Goal: Task Accomplishment & Management: Complete application form

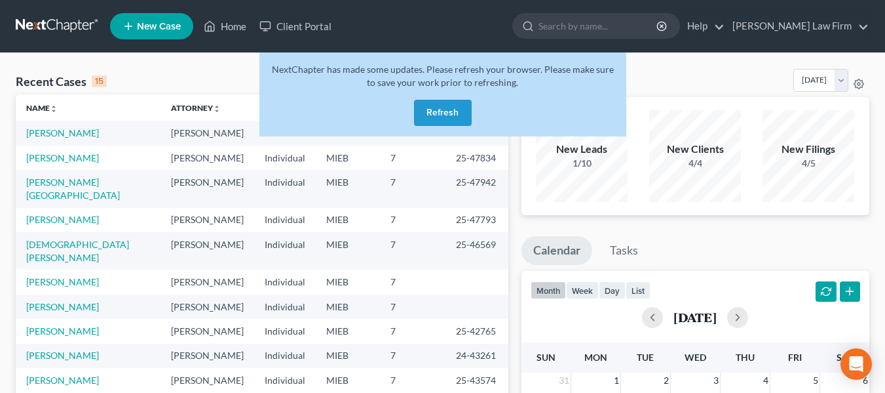
scroll to position [49, 0]
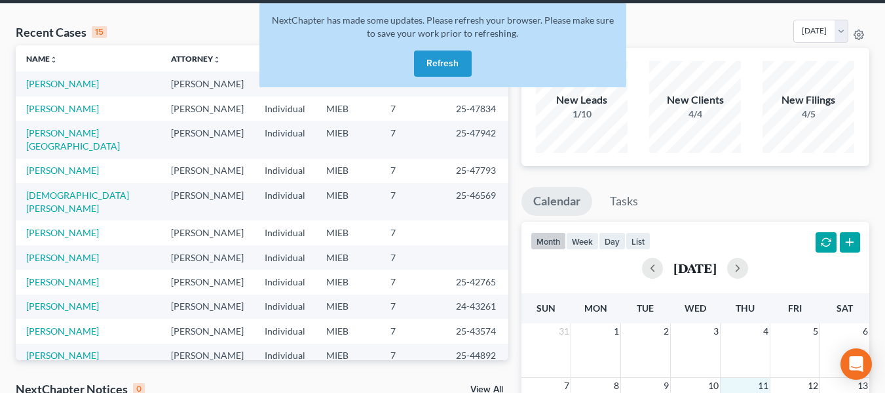
click at [448, 60] on button "Refresh" at bounding box center [443, 63] width 58 height 26
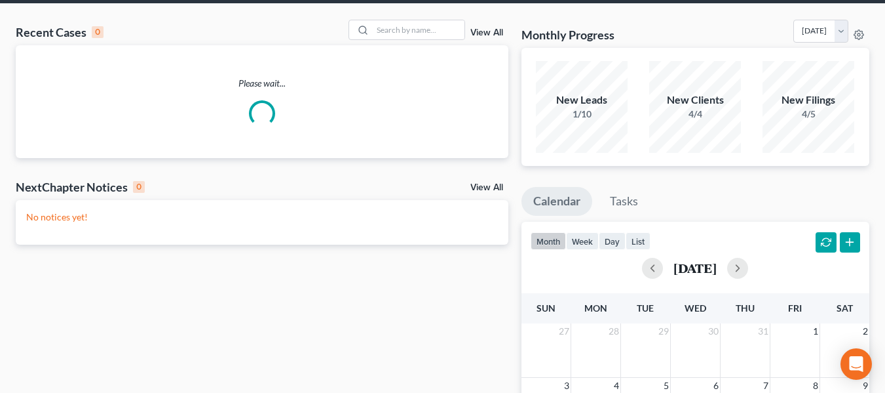
scroll to position [49, 0]
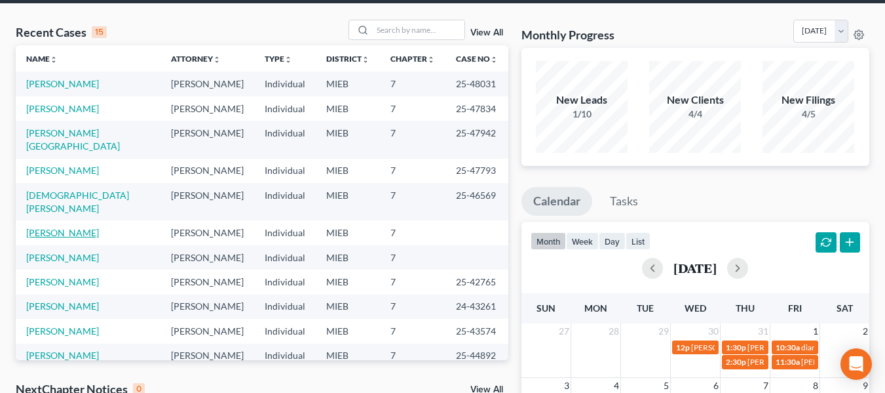
click at [83, 227] on link "[PERSON_NAME]" at bounding box center [62, 232] width 73 height 11
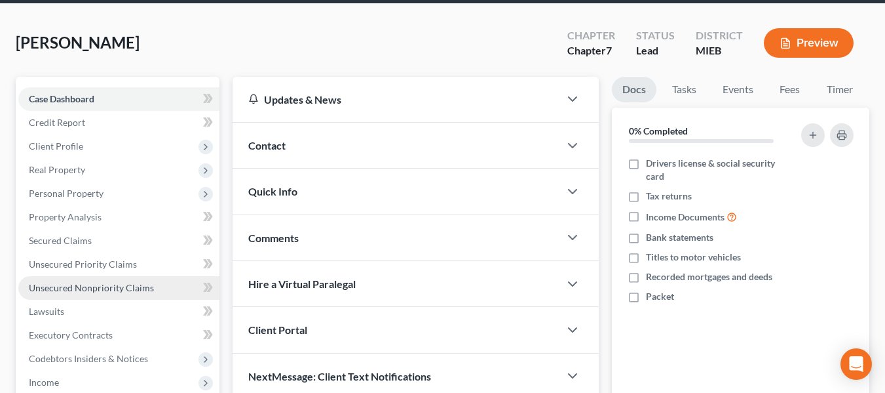
click at [107, 282] on span "Unsecured Nonpriority Claims" at bounding box center [91, 287] width 125 height 11
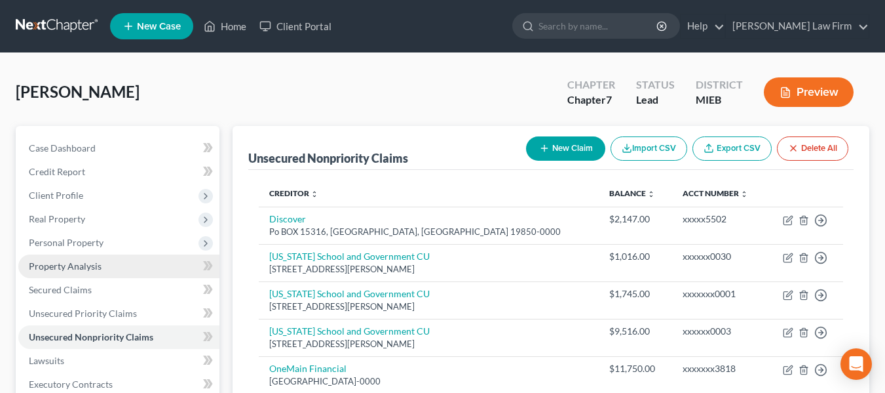
click at [85, 266] on span "Property Analysis" at bounding box center [65, 265] width 73 height 11
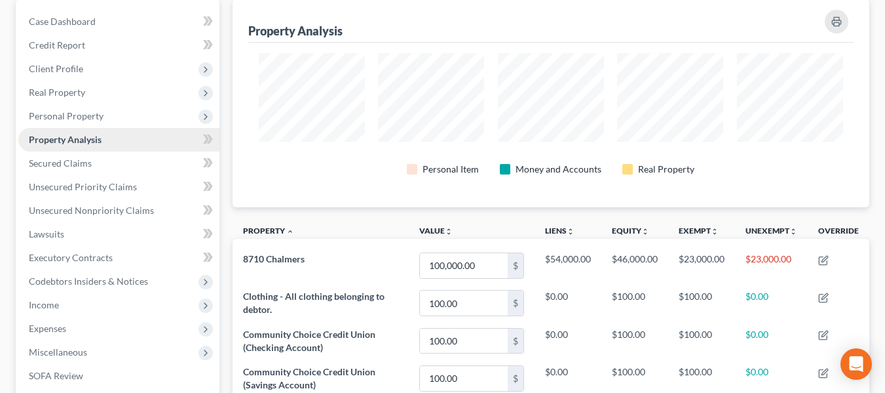
scroll to position [178, 0]
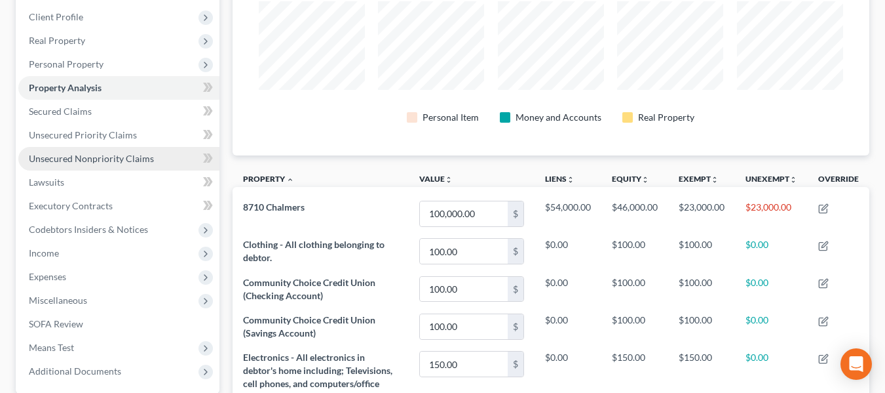
click at [123, 154] on span "Unsecured Nonpriority Claims" at bounding box center [91, 158] width 125 height 11
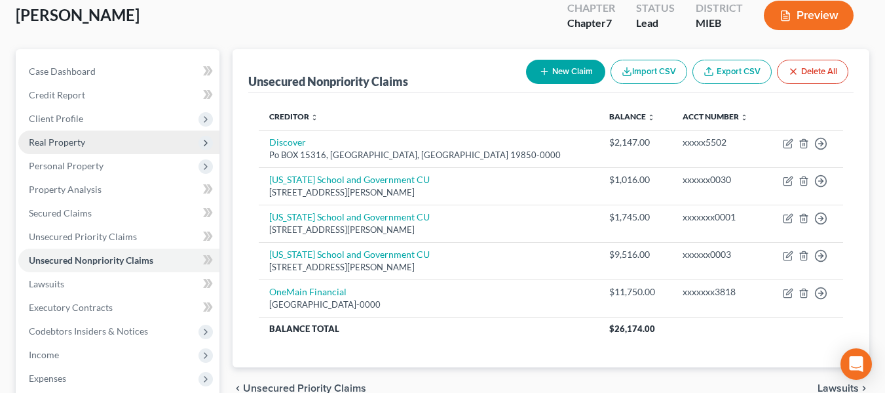
scroll to position [77, 0]
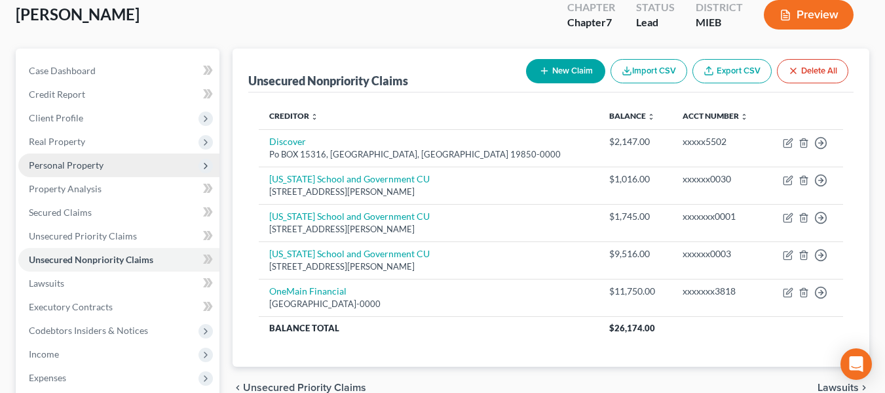
click at [76, 147] on span "Real Property" at bounding box center [118, 142] width 201 height 24
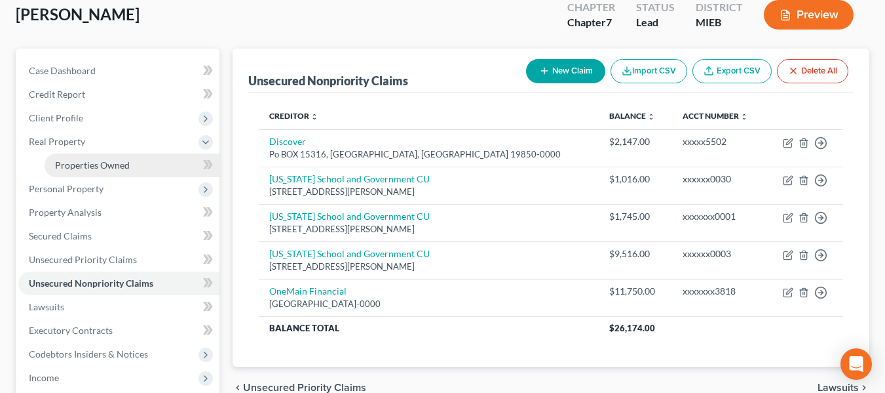
click at [102, 164] on span "Properties Owned" at bounding box center [92, 164] width 75 height 11
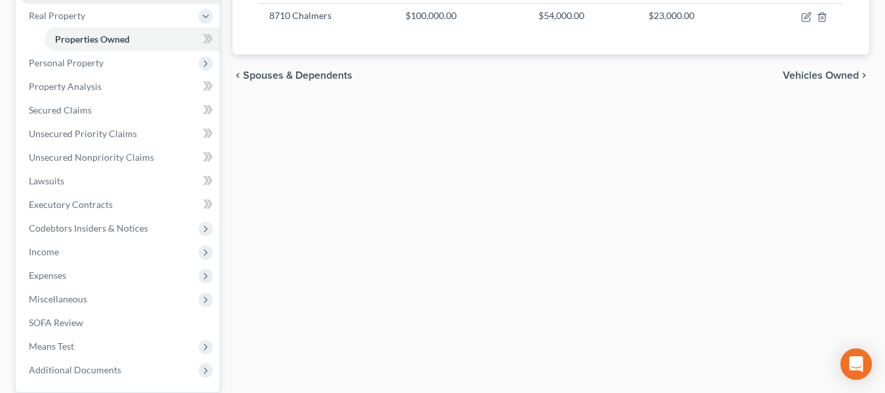
scroll to position [204, 0]
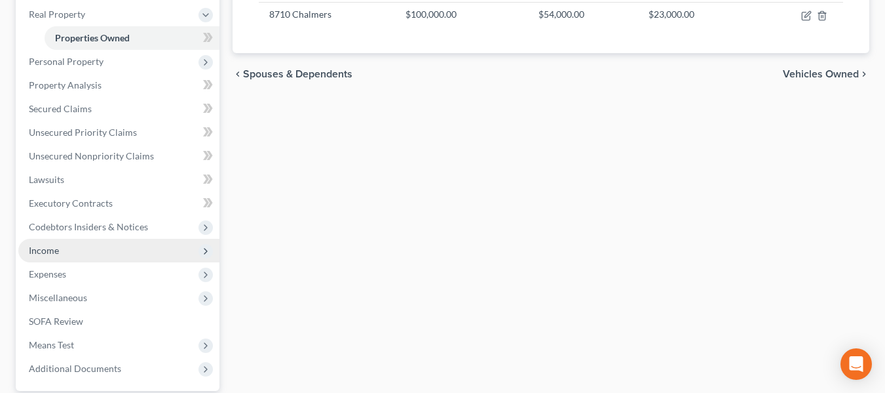
click at [87, 256] on span "Income" at bounding box center [118, 251] width 201 height 24
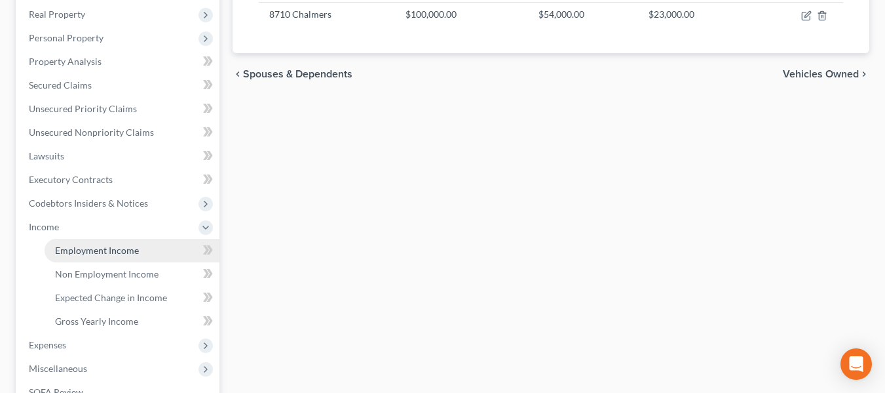
click at [114, 252] on span "Employment Income" at bounding box center [97, 249] width 84 height 11
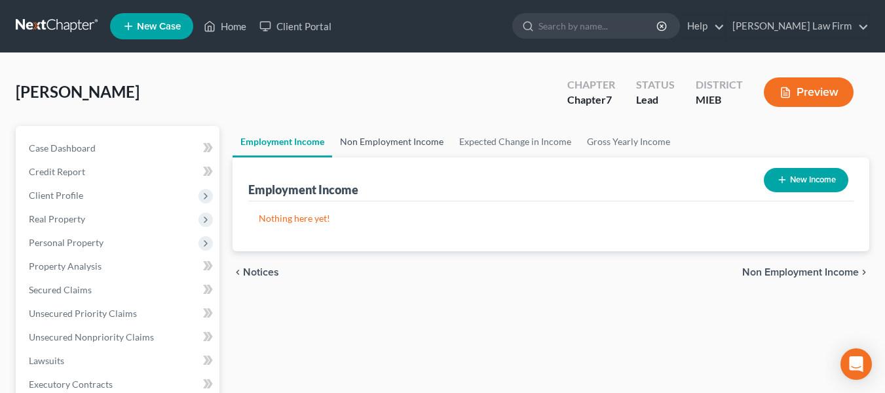
click at [415, 147] on link "Non Employment Income" at bounding box center [391, 141] width 119 height 31
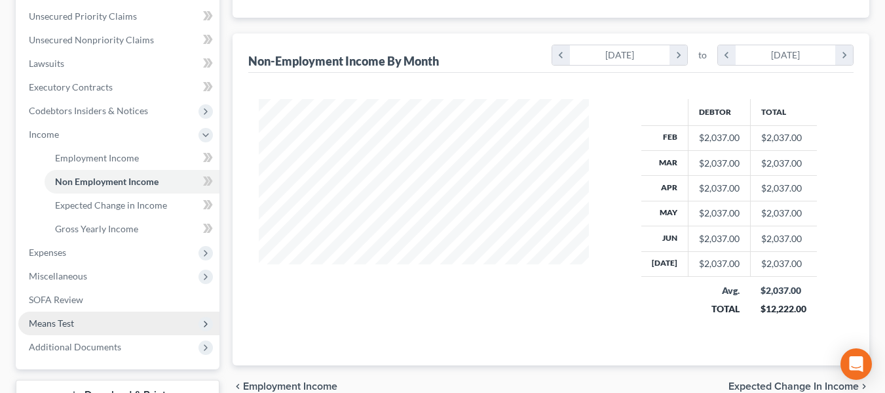
scroll to position [298, 0]
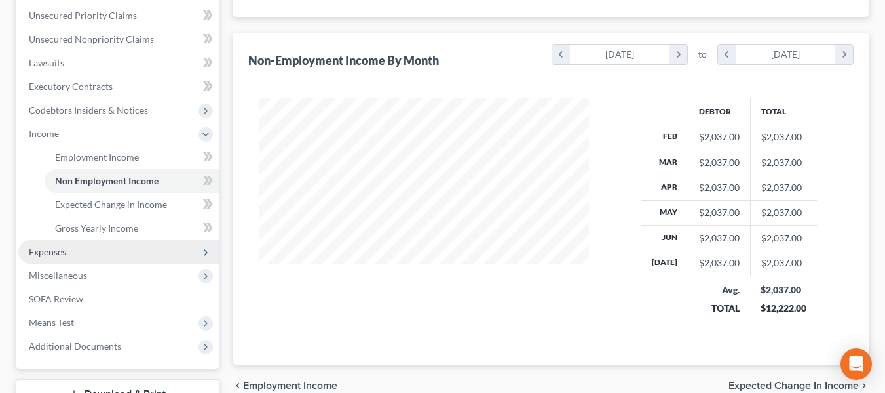
click at [71, 254] on span "Expenses" at bounding box center [118, 252] width 201 height 24
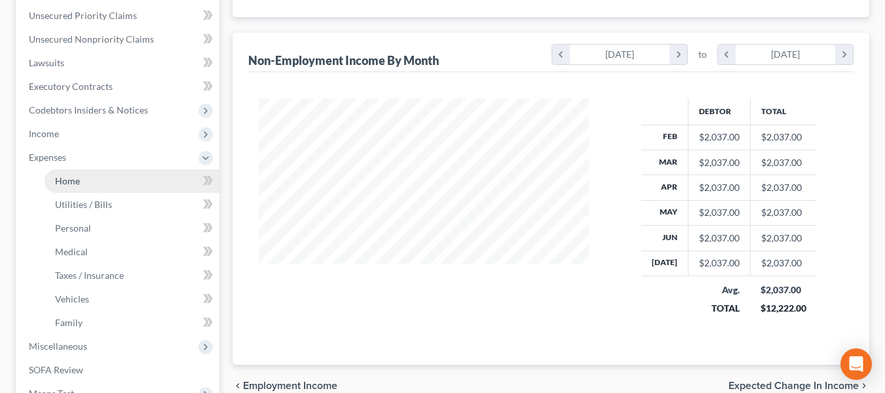
click at [76, 182] on span "Home" at bounding box center [67, 180] width 25 height 11
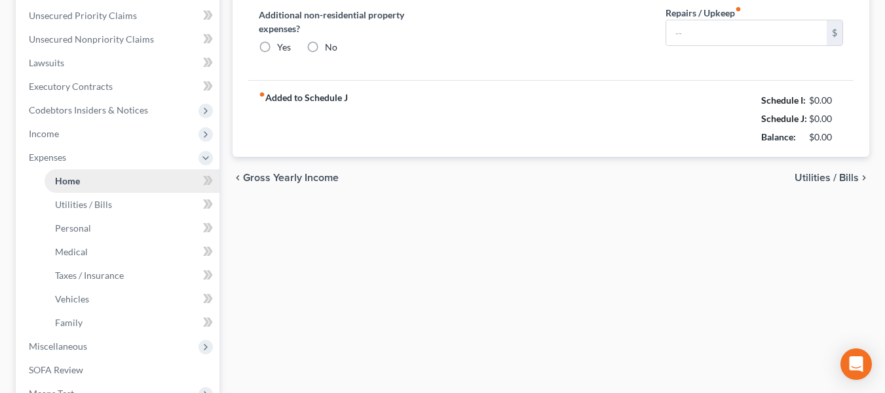
scroll to position [164, 0]
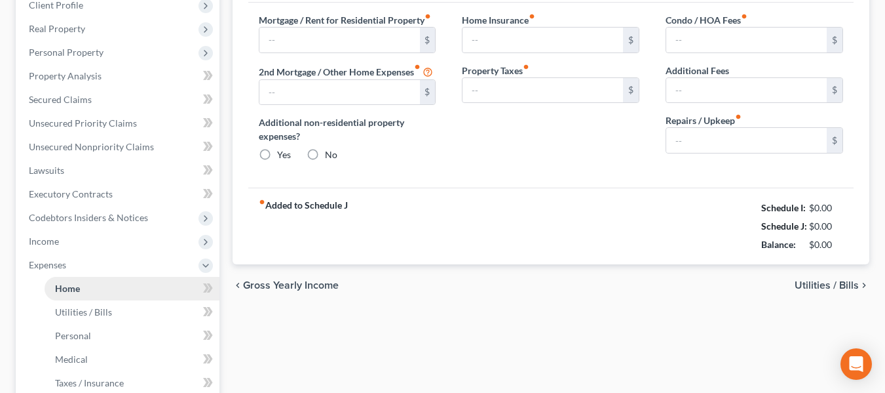
type input "571.00"
type input "0.00"
radio input "true"
type input "0.00"
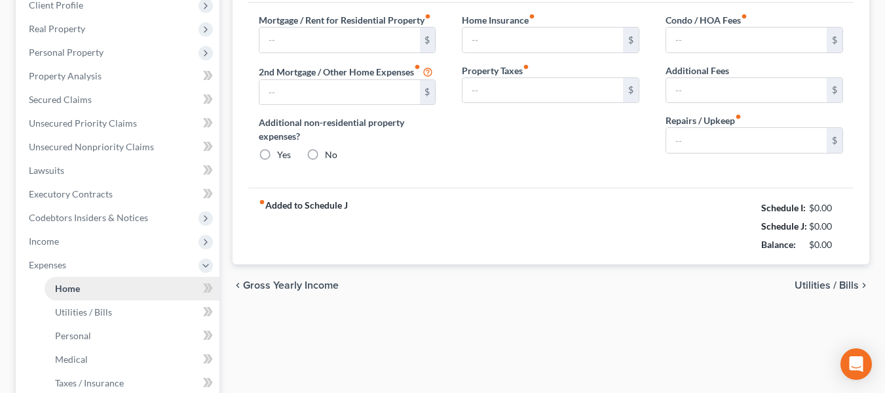
type input "0.00"
type input "50.00"
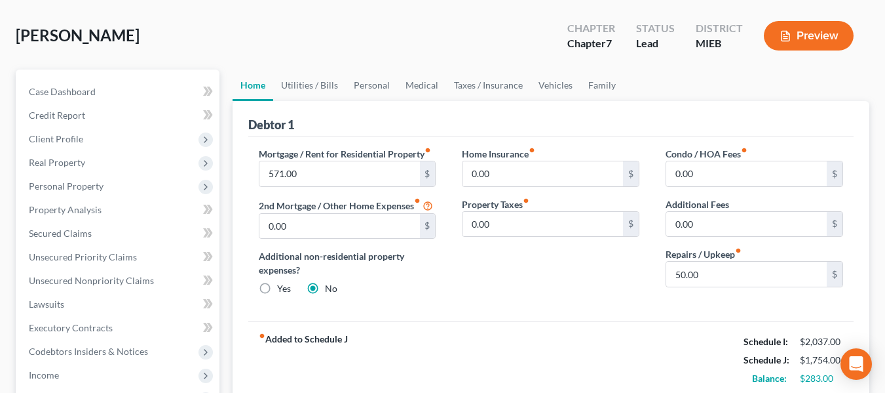
scroll to position [0, 0]
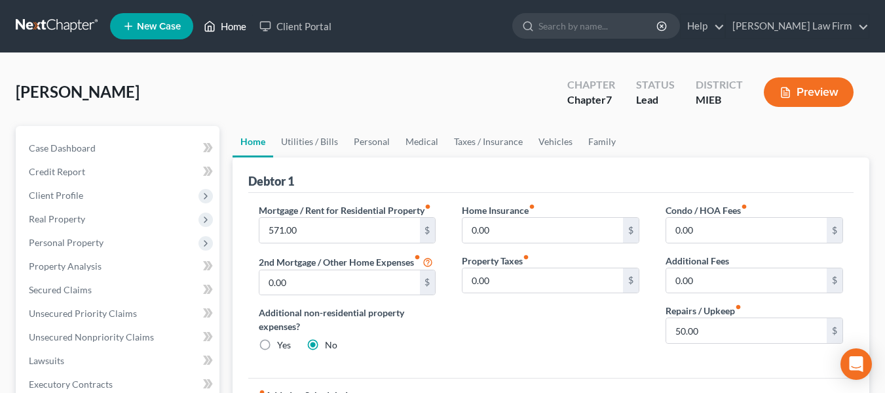
click at [233, 28] on link "Home" at bounding box center [225, 26] width 56 height 24
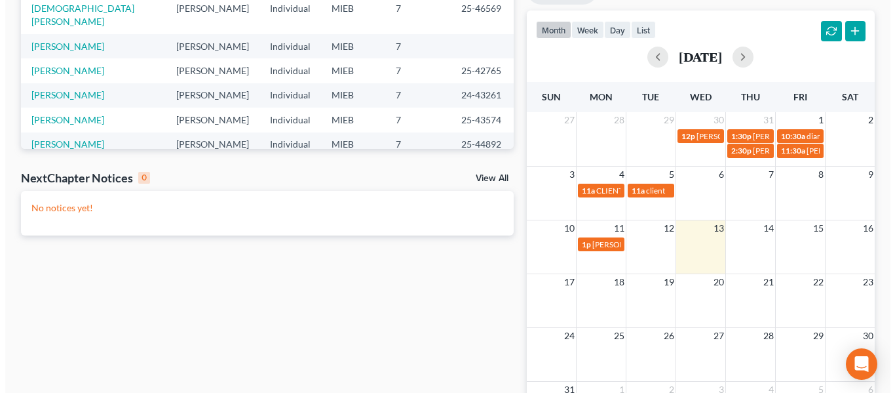
scroll to position [264, 0]
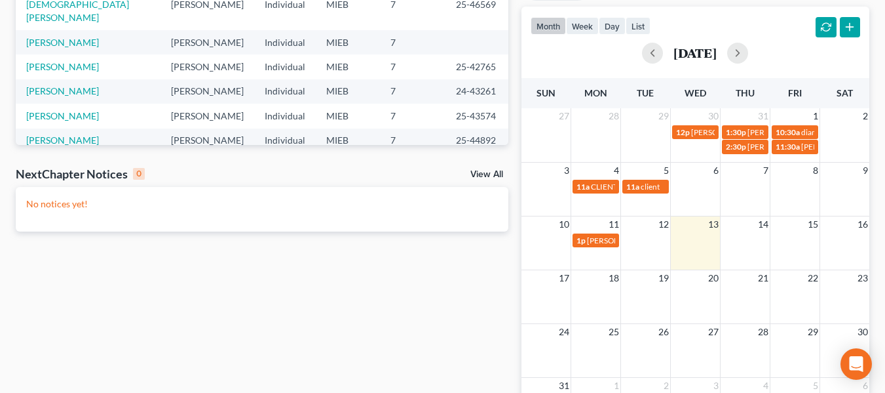
click at [750, 287] on div "17 18 19 20 21 22 23" at bounding box center [696, 296] width 348 height 54
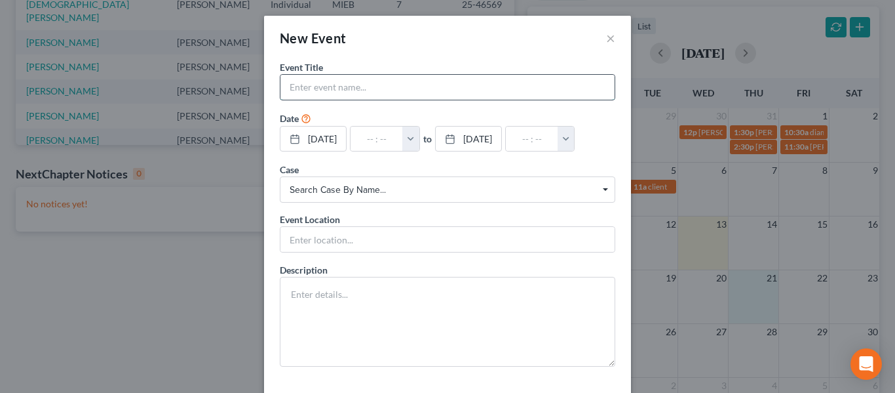
click at [328, 87] on input "text" at bounding box center [447, 87] width 334 height 25
type input "client"
click at [419, 136] on button "button" at bounding box center [410, 138] width 17 height 25
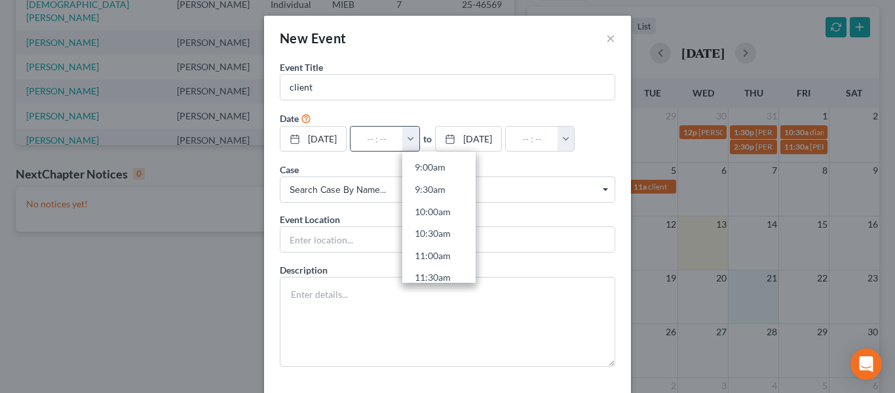
scroll to position [403, 0]
click at [438, 246] on link "11:00am" at bounding box center [438, 249] width 73 height 22
type input "11:00am"
type input "12:00pm"
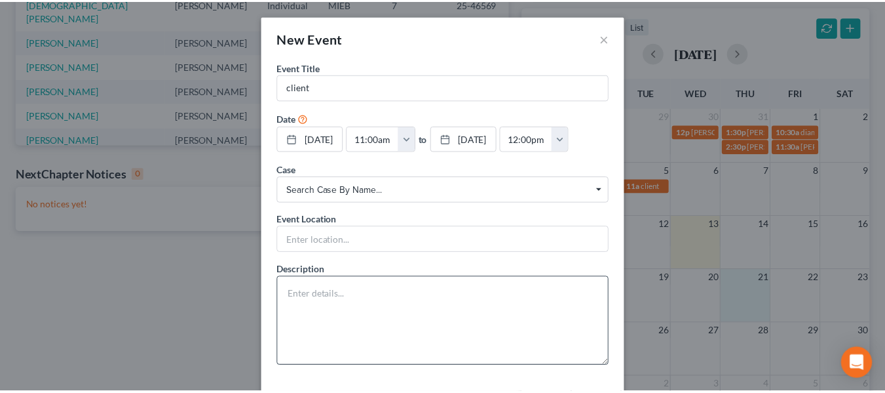
scroll to position [56, 0]
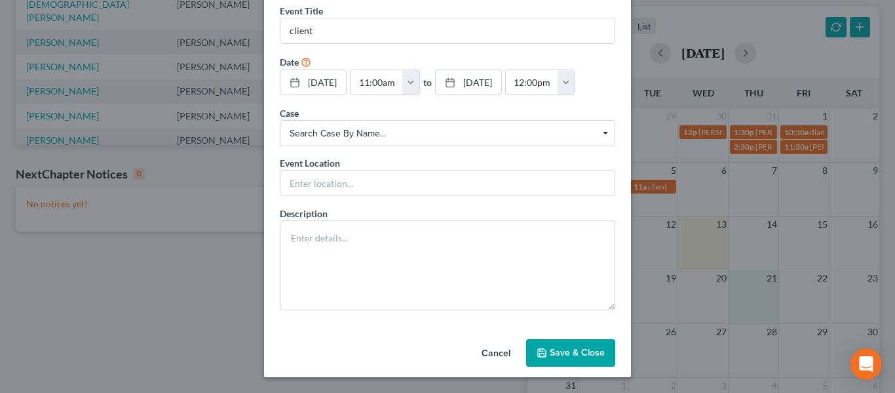
click at [576, 353] on button "Save & Close" at bounding box center [570, 353] width 89 height 28
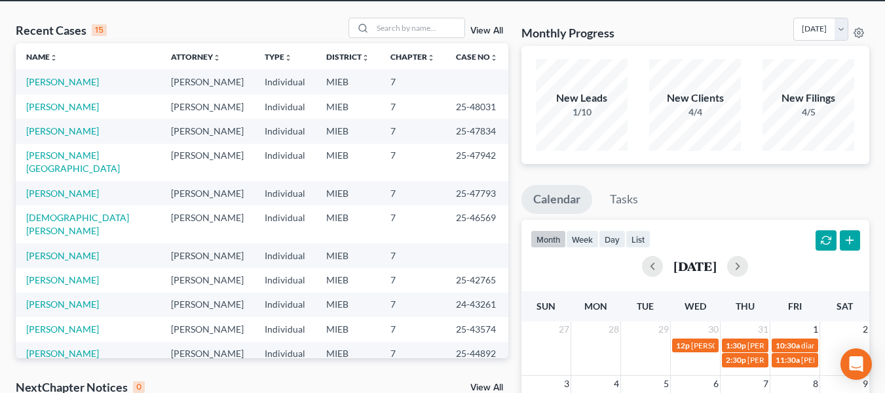
scroll to position [50, 0]
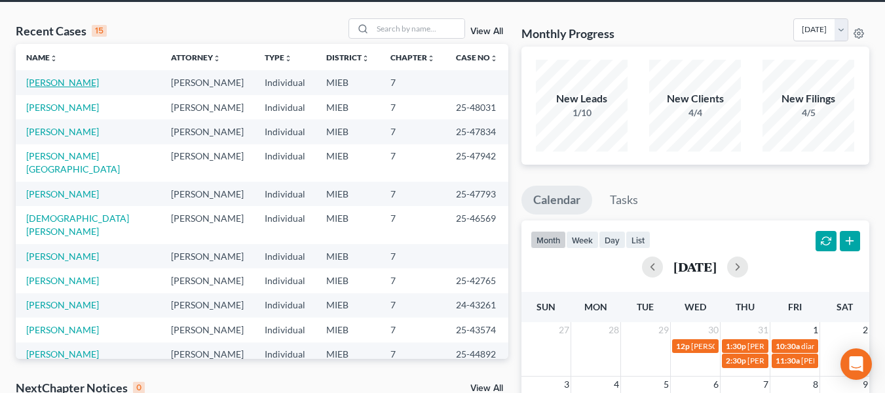
click at [90, 78] on link "[PERSON_NAME]" at bounding box center [62, 82] width 73 height 11
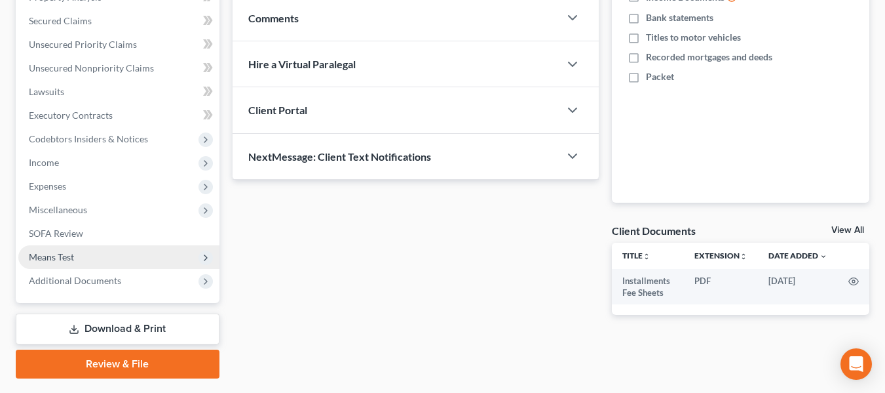
scroll to position [269, 0]
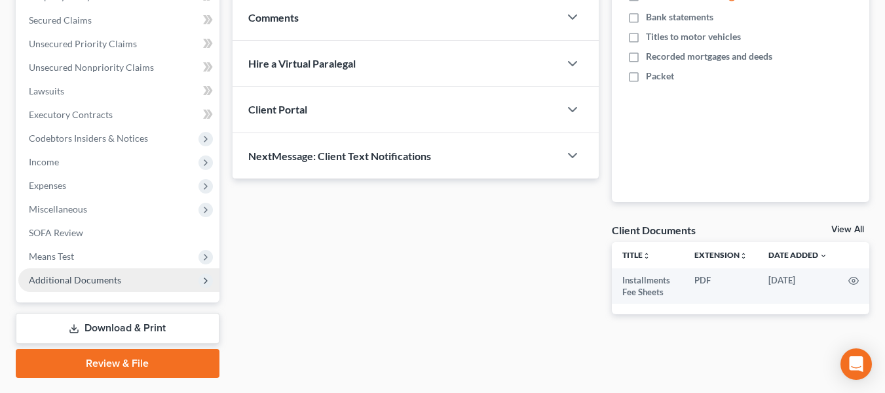
click at [90, 274] on span "Additional Documents" at bounding box center [75, 279] width 92 height 11
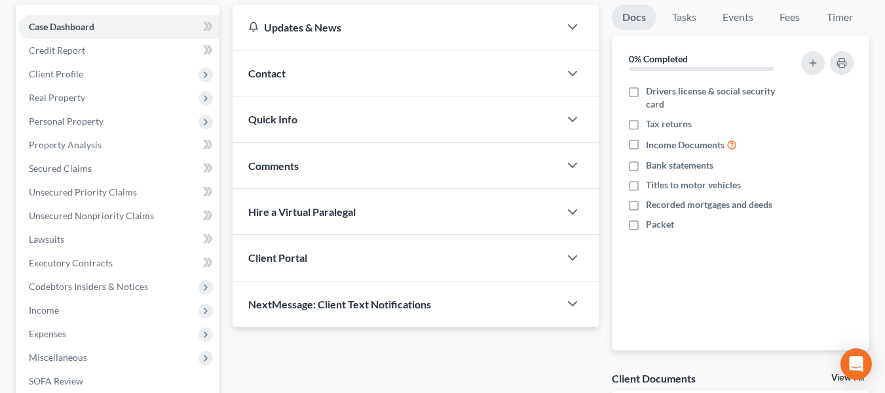
scroll to position [5, 0]
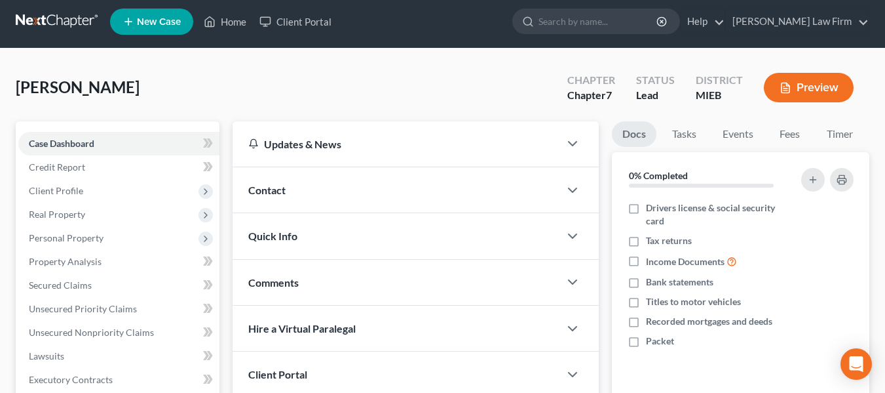
click at [376, 188] on div "Contact" at bounding box center [396, 189] width 327 height 45
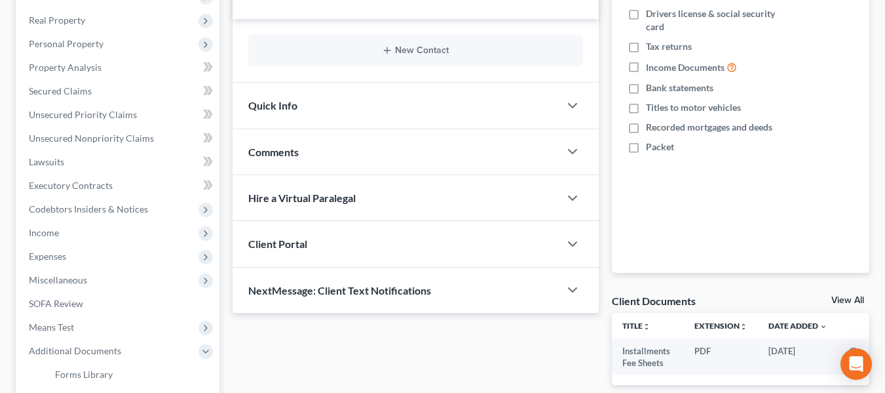
scroll to position [204, 0]
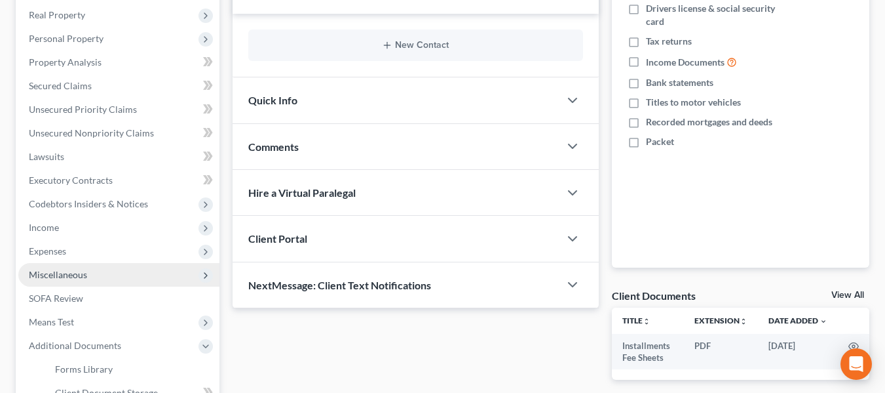
click at [73, 280] on span "Miscellaneous" at bounding box center [118, 275] width 201 height 24
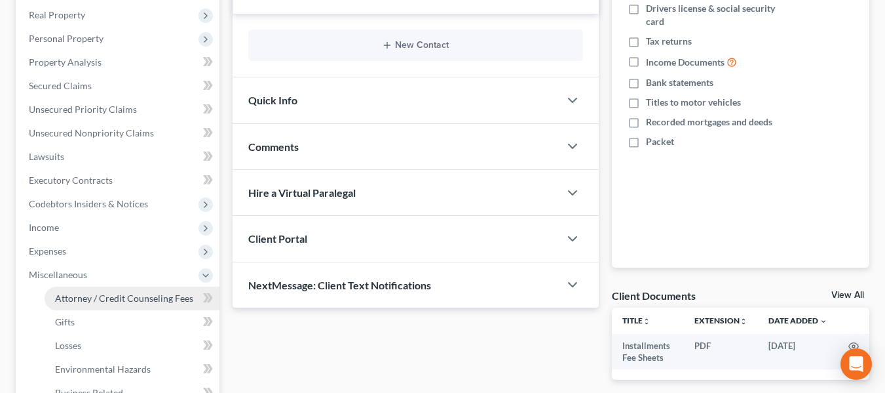
click at [134, 294] on span "Attorney / Credit Counseling Fees" at bounding box center [124, 297] width 138 height 11
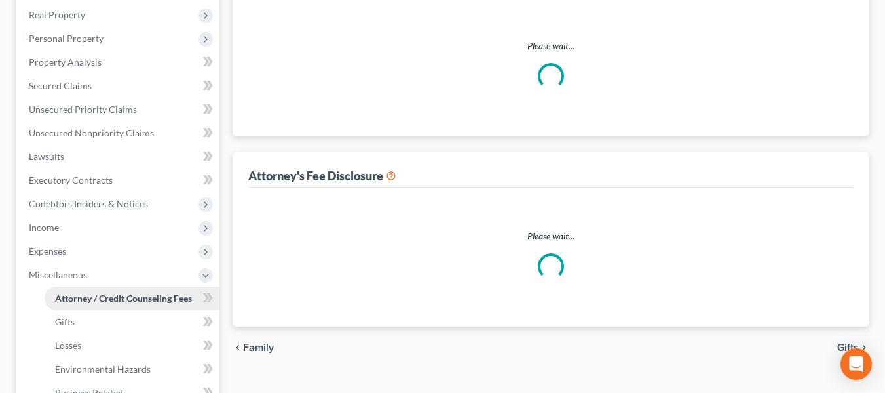
select select "0"
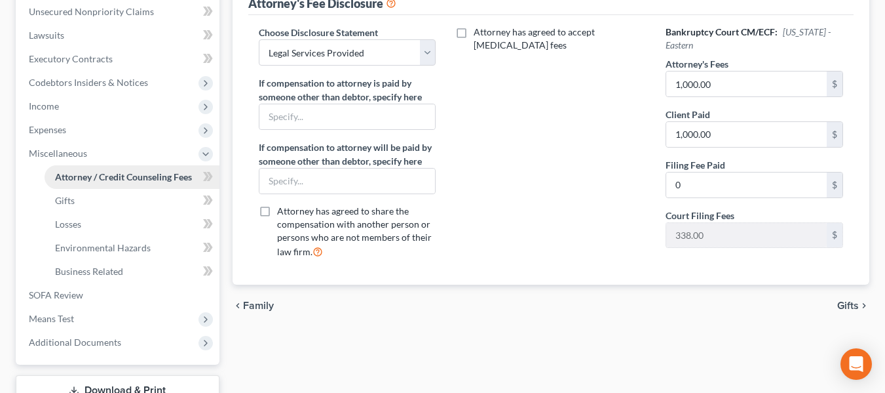
scroll to position [326, 0]
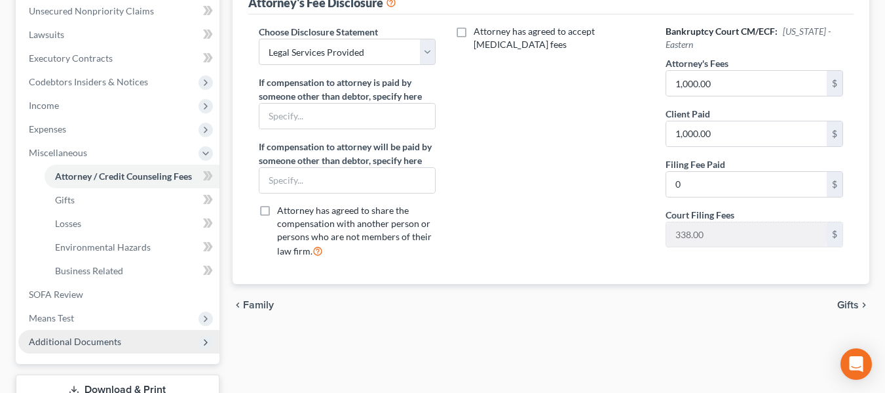
click at [98, 336] on span "Additional Documents" at bounding box center [75, 341] width 92 height 11
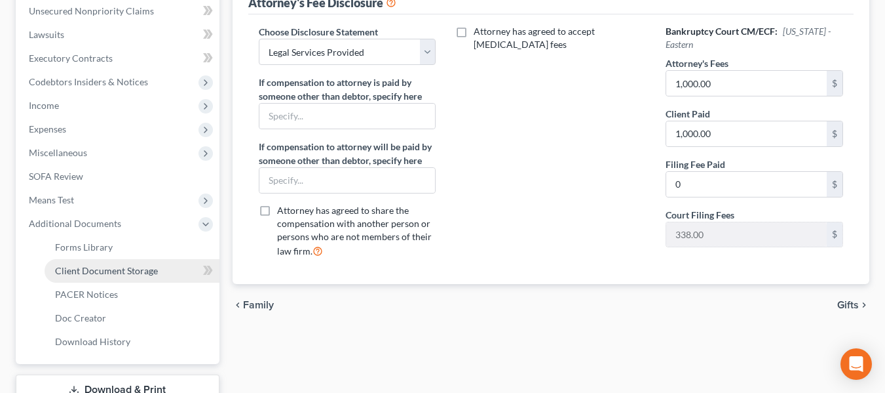
click at [129, 271] on span "Client Document Storage" at bounding box center [106, 270] width 103 height 11
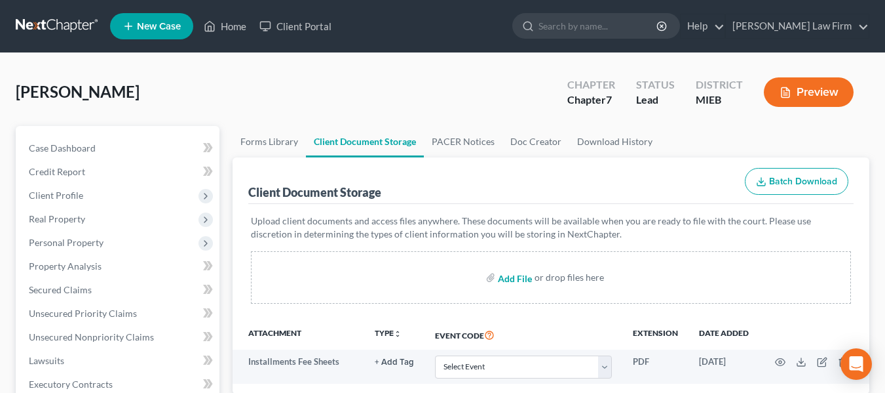
click at [517, 277] on input "file" at bounding box center [513, 277] width 31 height 24
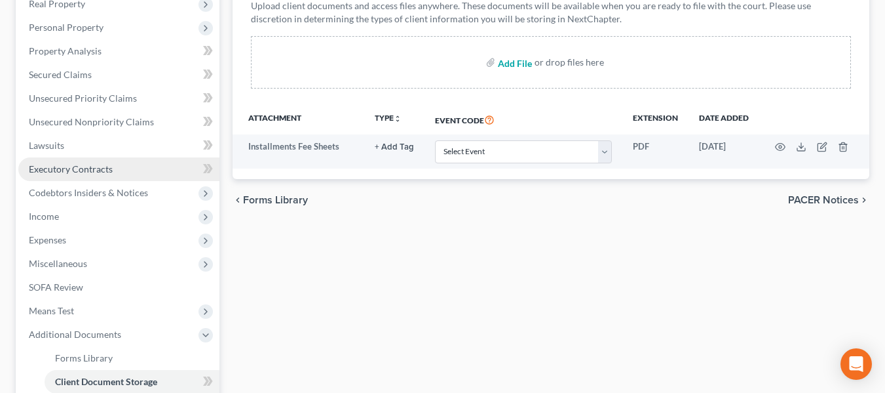
scroll to position [226, 0]
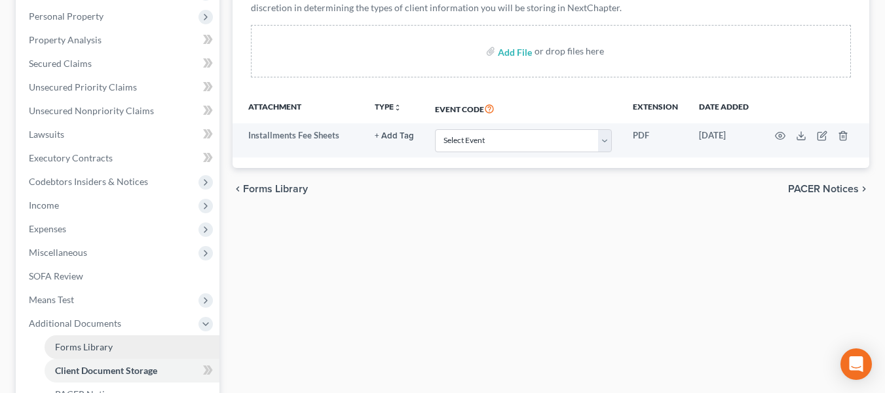
click at [116, 345] on link "Forms Library" at bounding box center [132, 347] width 175 height 24
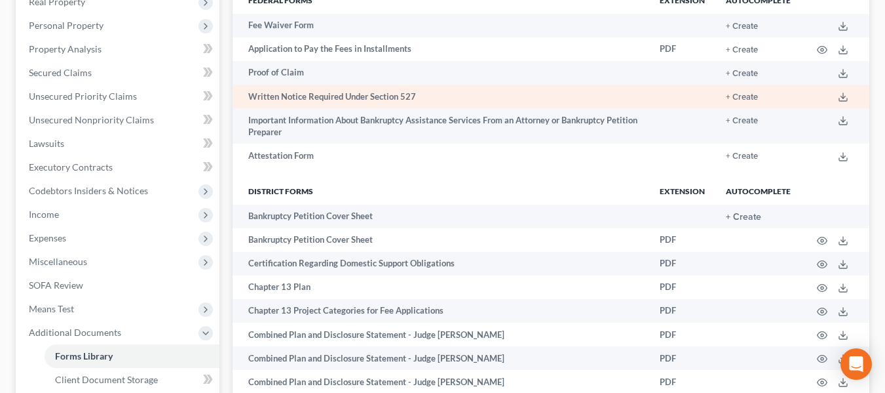
scroll to position [218, 0]
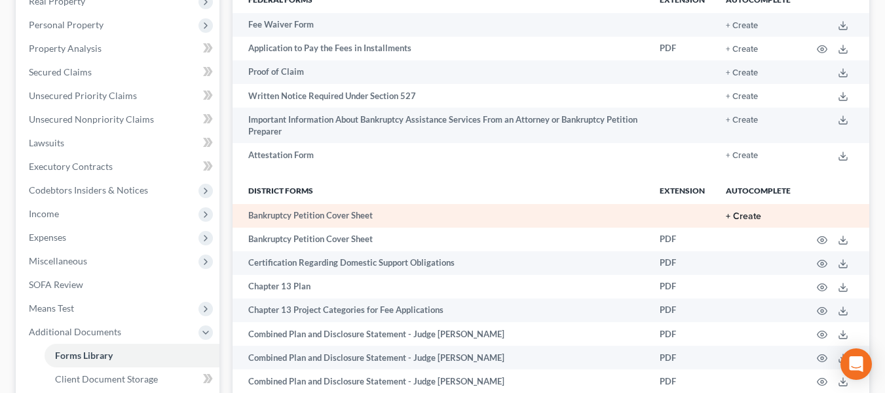
click at [747, 212] on button "+ Create" at bounding box center [743, 216] width 35 height 9
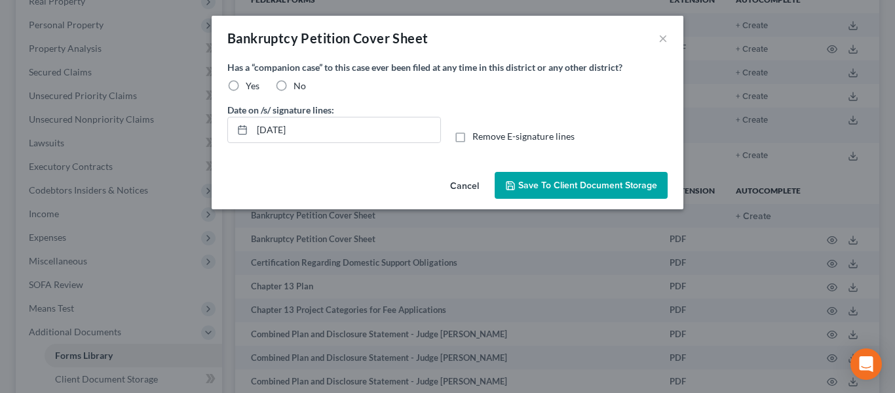
click at [294, 88] on label "No" at bounding box center [300, 85] width 12 height 13
click at [299, 88] on input "No" at bounding box center [303, 83] width 9 height 9
radio input "true"
click at [547, 182] on span "Save to Client Document Storage" at bounding box center [587, 185] width 139 height 11
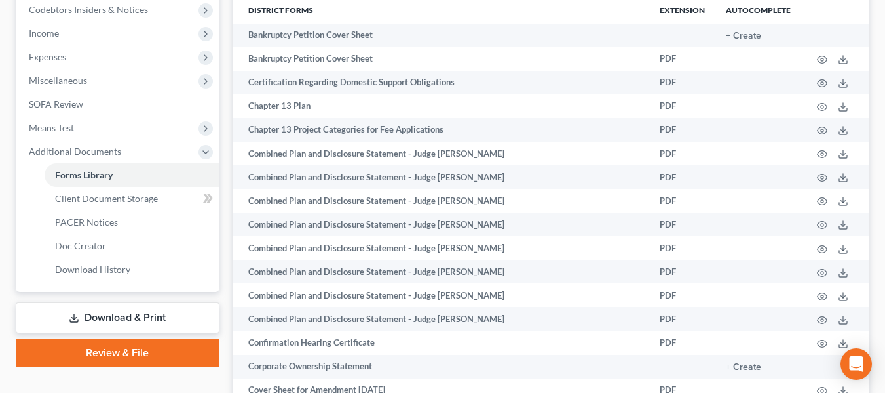
scroll to position [398, 0]
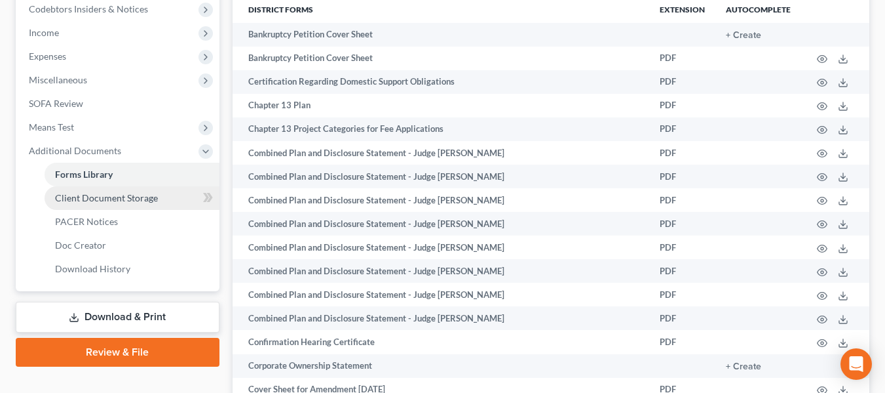
click at [117, 193] on span "Client Document Storage" at bounding box center [106, 197] width 103 height 11
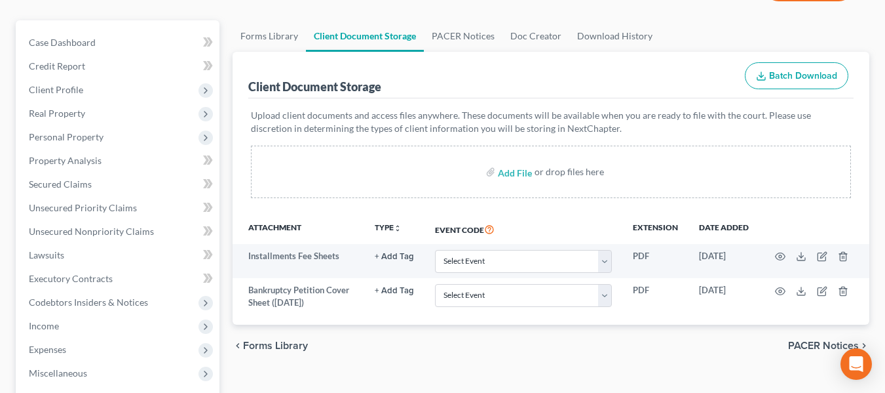
scroll to position [106, 0]
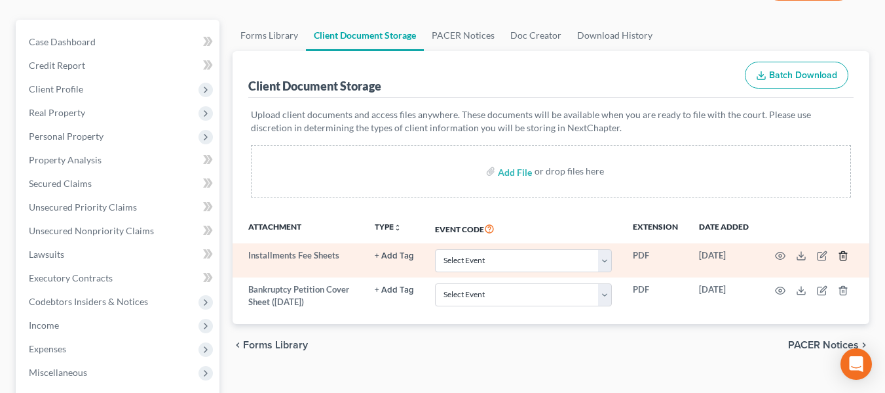
click at [844, 252] on icon "button" at bounding box center [843, 255] width 10 height 10
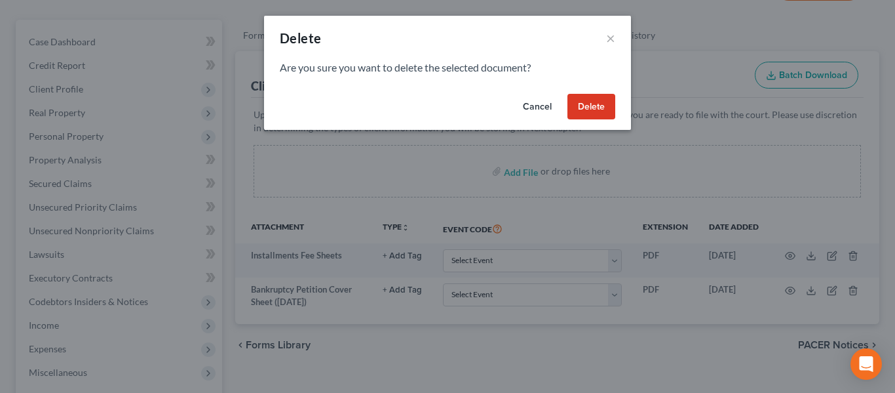
click at [596, 108] on button "Delete" at bounding box center [592, 107] width 48 height 26
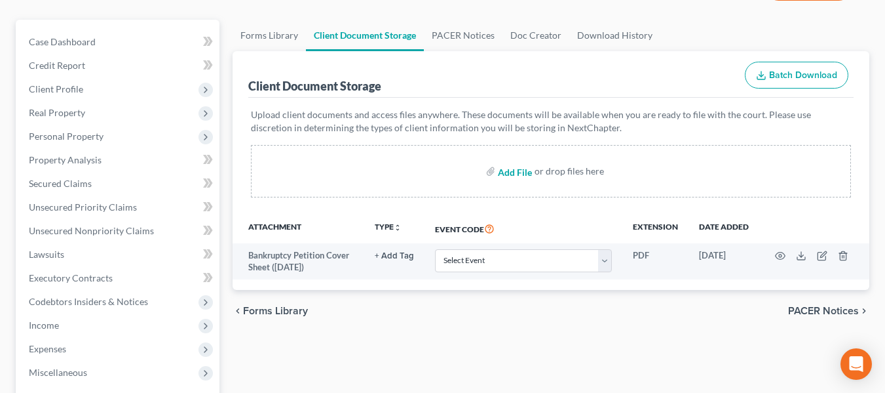
click at [514, 174] on input "file" at bounding box center [513, 171] width 31 height 24
type input "C:\fakepath\KathleenBellemanCCC.pdf"
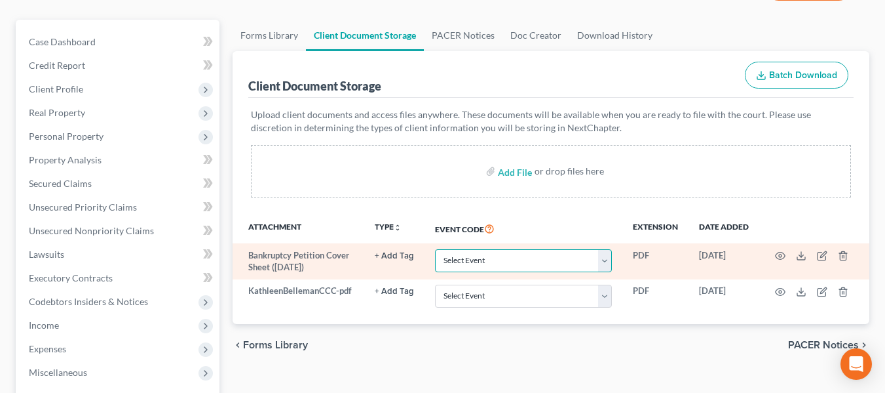
click at [609, 261] on select "Select Event 20 Largest Unsecured Creditors Amended Chapter 11 Plan Amended Cha…" at bounding box center [523, 260] width 177 height 23
select select "6"
click at [435, 249] on select "Select Event 20 Largest Unsecured Creditors Amended Chapter 11 Plan Amended Cha…" at bounding box center [523, 260] width 177 height 23
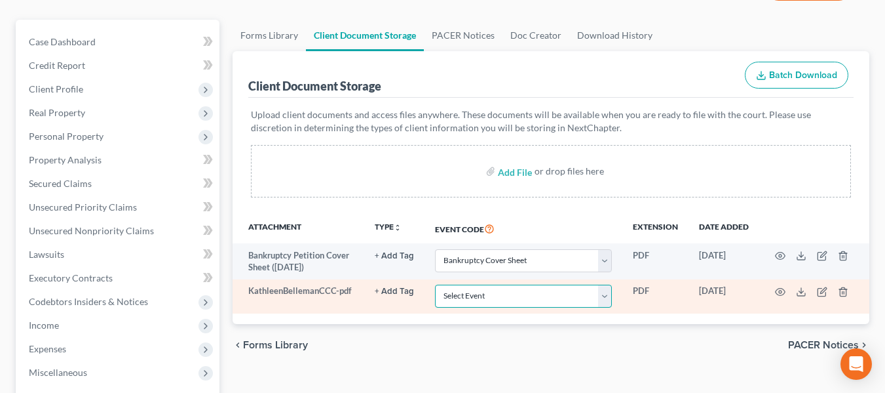
click at [606, 294] on select "Select Event 20 Largest Unsecured Creditors Amended Chapter 11 Plan Amended Cha…" at bounding box center [523, 295] width 177 height 23
select select "7"
click at [435, 284] on select "Select Event 20 Largest Unsecured Creditors Amended Chapter 11 Plan Amended Cha…" at bounding box center [523, 295] width 177 height 23
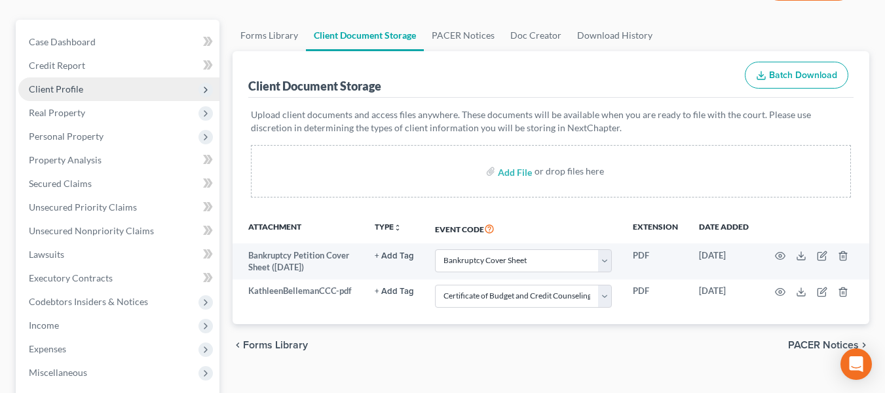
click at [69, 88] on span "Client Profile" at bounding box center [56, 88] width 54 height 11
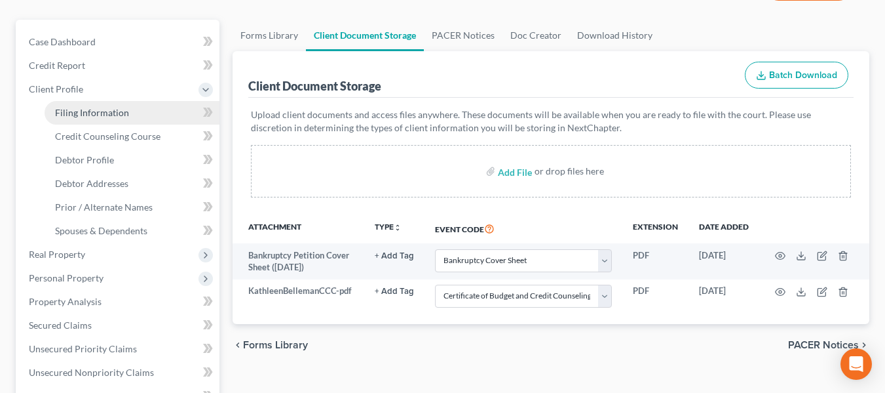
click at [88, 105] on link "Filing Information" at bounding box center [132, 113] width 175 height 24
select select "1"
select select "0"
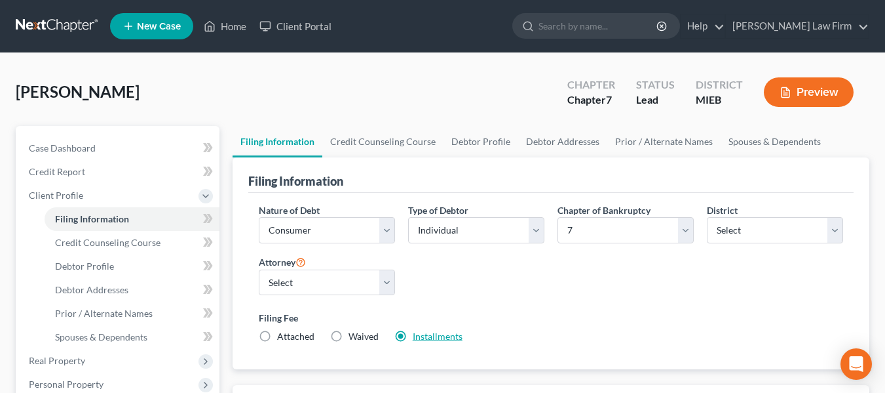
click at [442, 336] on link "Installments" at bounding box center [438, 335] width 50 height 11
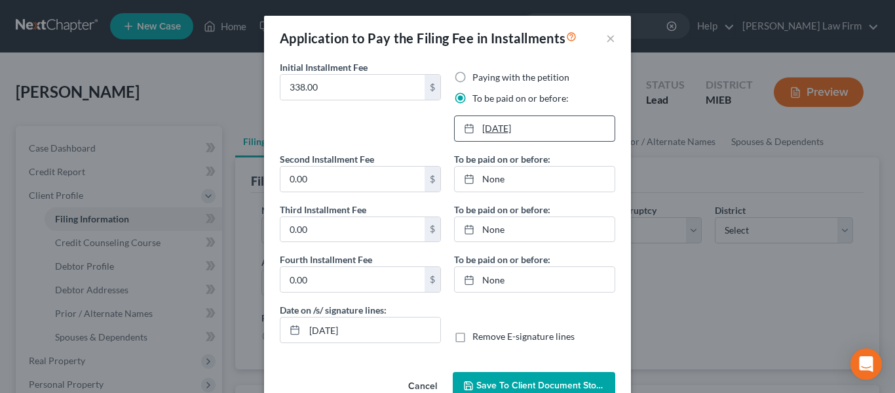
click at [500, 126] on link "[DATE]" at bounding box center [535, 128] width 160 height 25
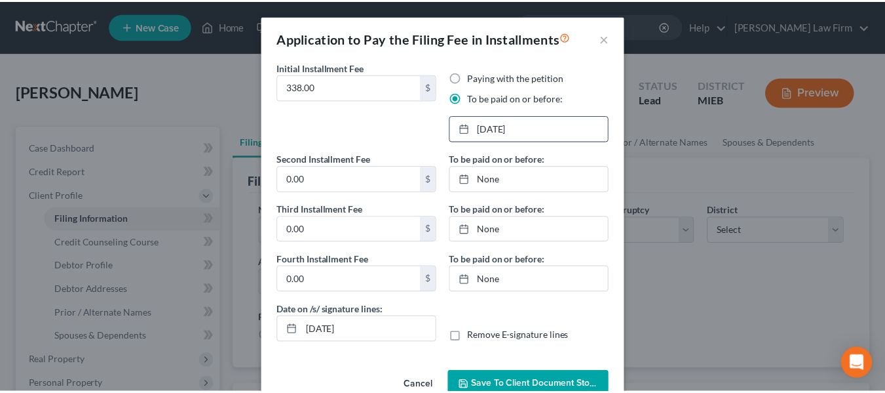
scroll to position [33, 0]
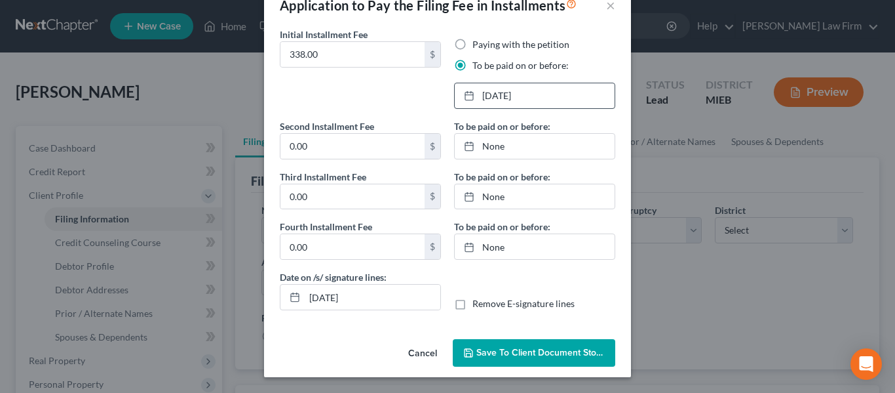
click at [533, 353] on span "Save to Client Document Storage" at bounding box center [545, 352] width 139 height 11
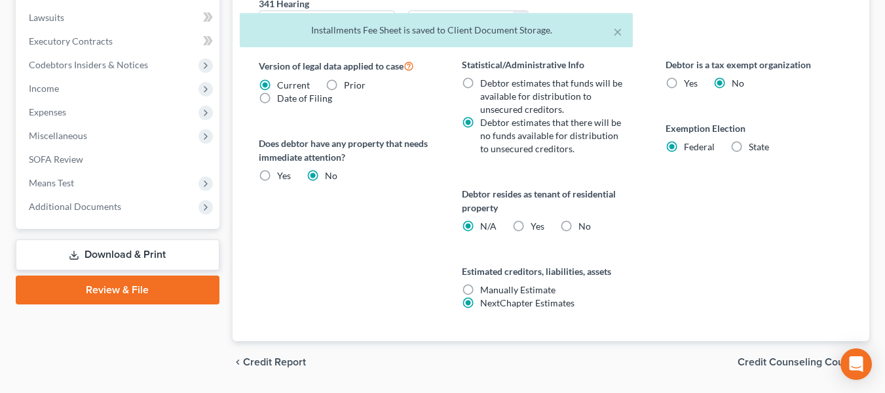
scroll to position [485, 0]
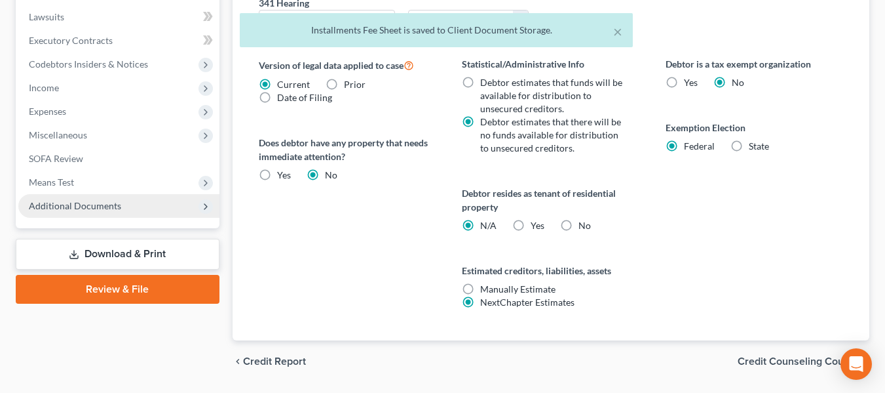
click at [88, 205] on span "Additional Documents" at bounding box center [75, 205] width 92 height 11
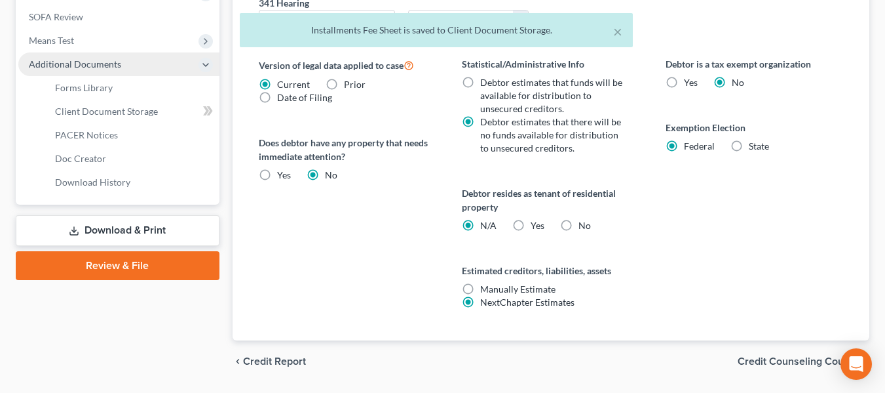
scroll to position [343, 0]
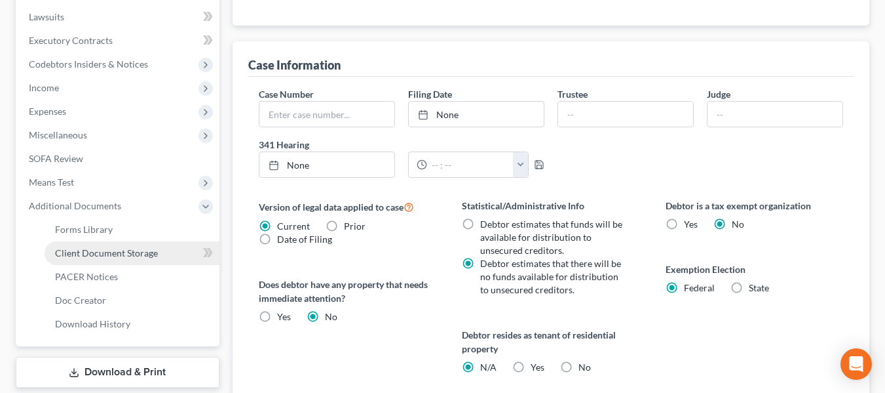
click at [105, 251] on span "Client Document Storage" at bounding box center [106, 252] width 103 height 11
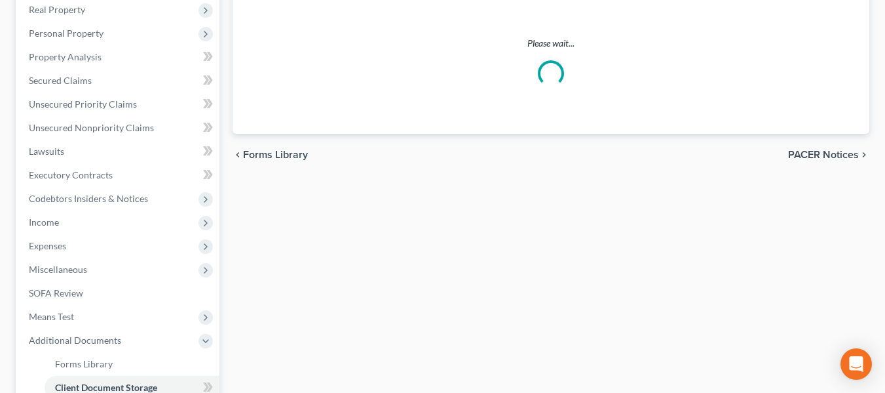
select select "6"
select select "7"
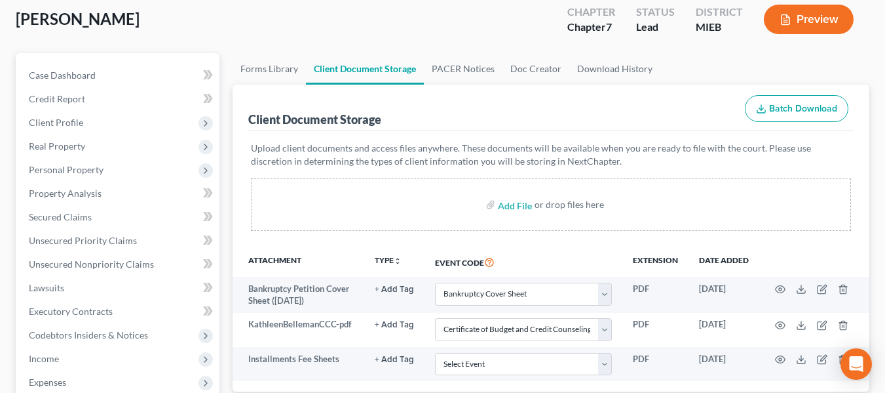
scroll to position [73, 0]
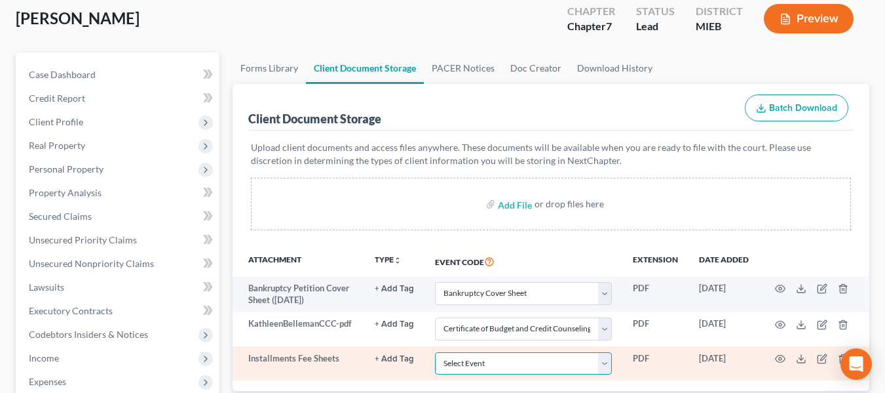
click at [602, 366] on select "Select Event 20 Largest Unsecured Creditors Amended Chapter 11 Plan Amended Cha…" at bounding box center [523, 363] width 177 height 23
select select "32"
click at [435, 352] on select "Select Event 20 Largest Unsecured Creditors Amended Chapter 11 Plan Amended Cha…" at bounding box center [523, 363] width 177 height 23
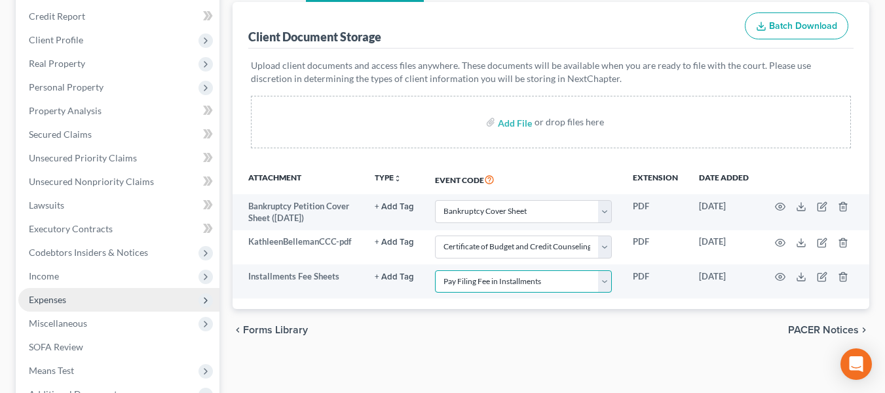
scroll to position [156, 0]
click at [67, 288] on span "Expenses" at bounding box center [118, 299] width 201 height 24
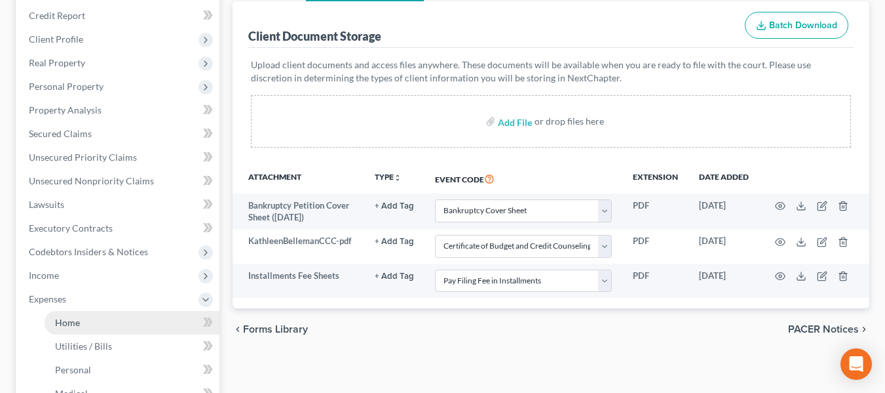
click at [90, 322] on link "Home" at bounding box center [132, 323] width 175 height 24
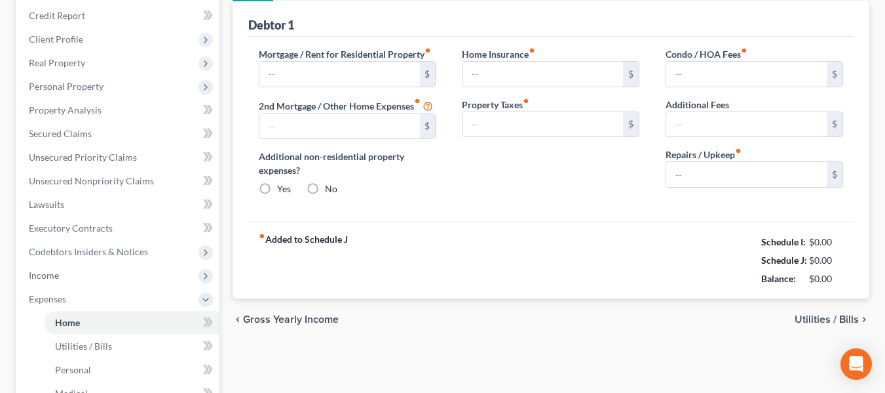
scroll to position [56, 0]
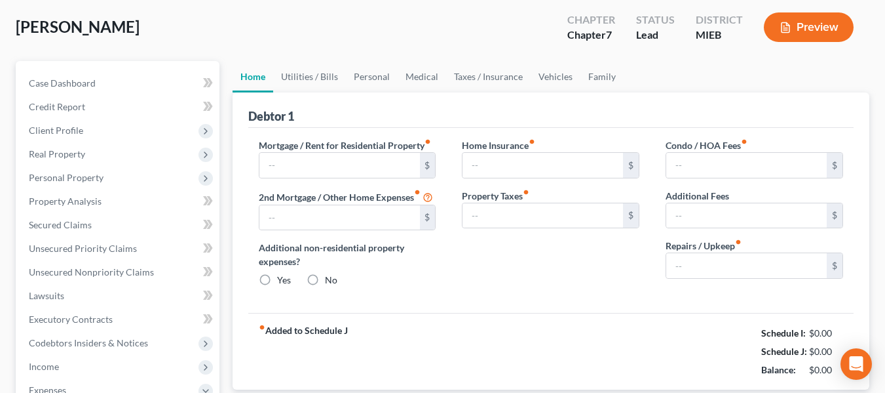
type input "571.00"
type input "0.00"
radio input "true"
type input "0.00"
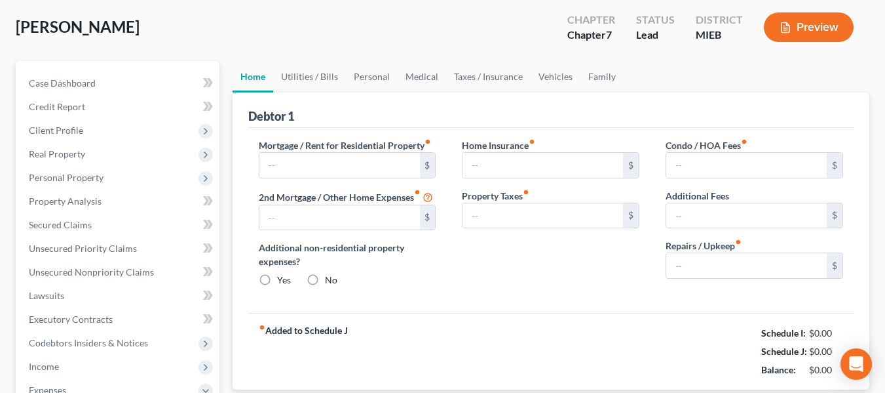
type input "0.00"
type input "50.00"
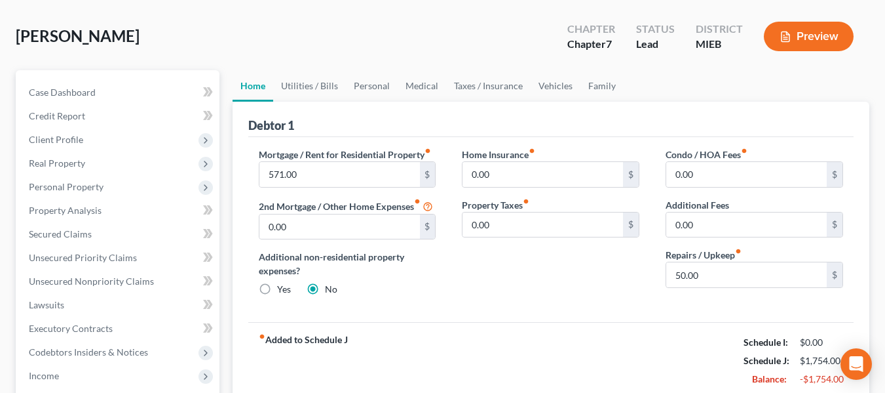
scroll to position [0, 0]
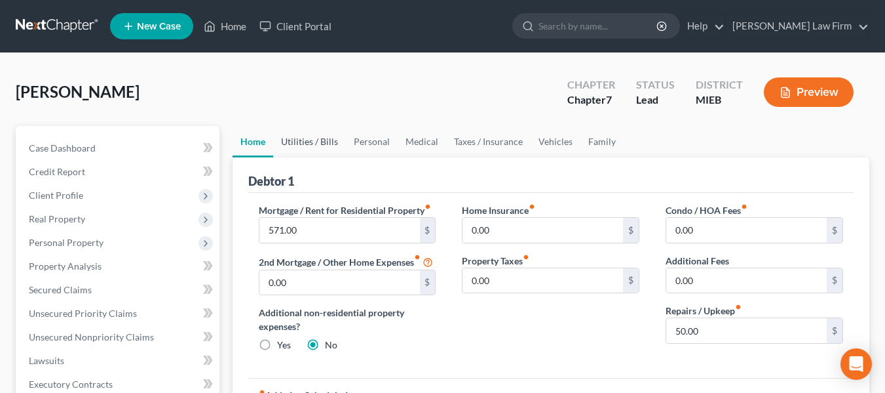
click at [309, 147] on link "Utilities / Bills" at bounding box center [309, 141] width 73 height 31
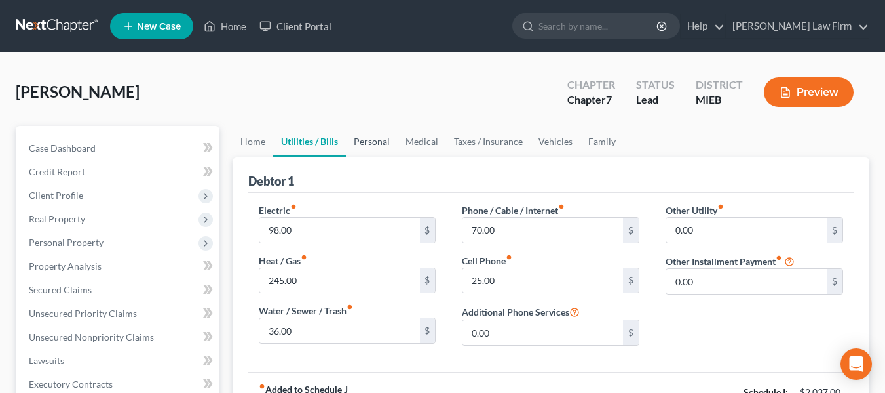
click at [368, 149] on link "Personal" at bounding box center [372, 141] width 52 height 31
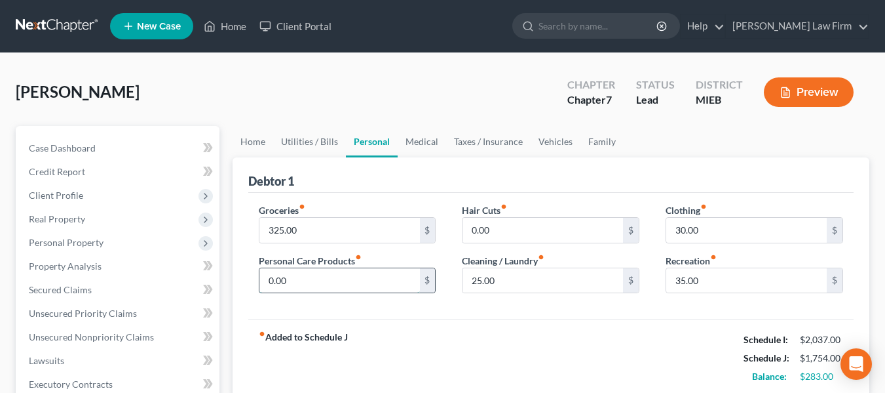
click at [337, 279] on input "0.00" at bounding box center [340, 280] width 161 height 25
click at [329, 225] on input "325.00" at bounding box center [340, 230] width 161 height 25
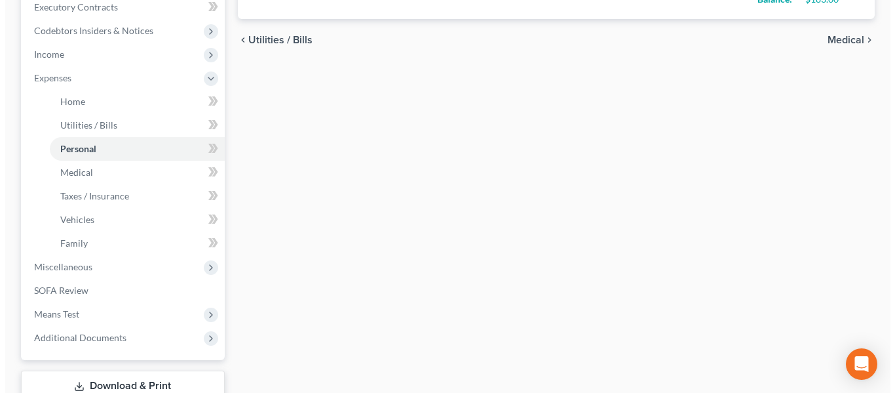
scroll to position [469, 0]
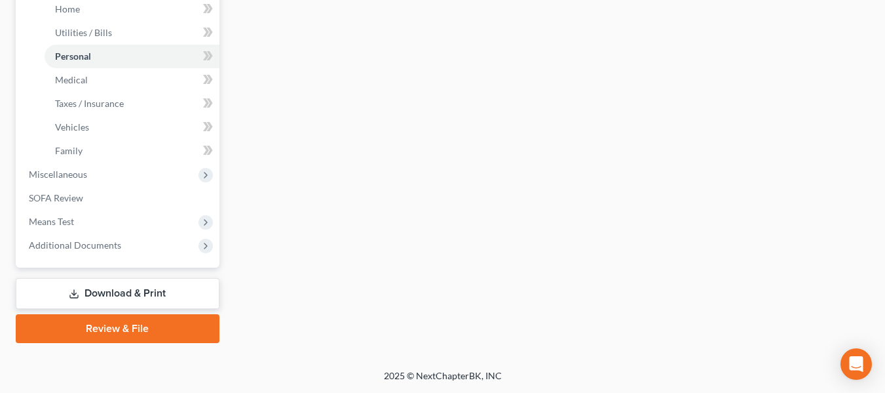
click at [126, 291] on link "Download & Print" at bounding box center [118, 293] width 204 height 31
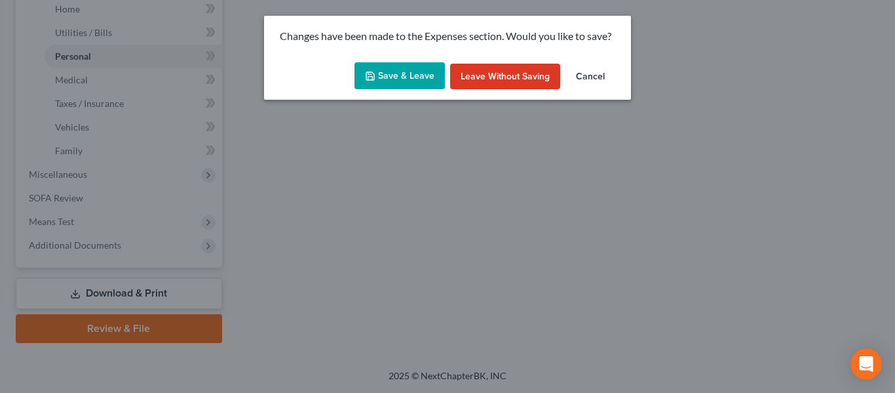
click at [415, 79] on button "Save & Leave" at bounding box center [400, 76] width 90 height 28
type input "100.00"
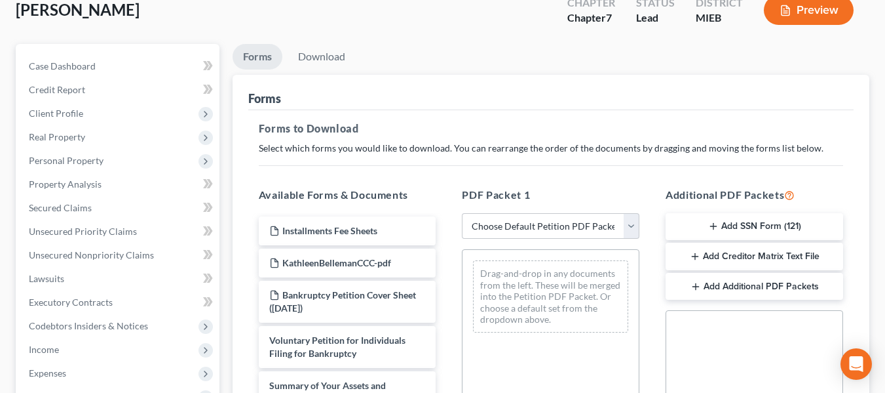
scroll to position [89, 0]
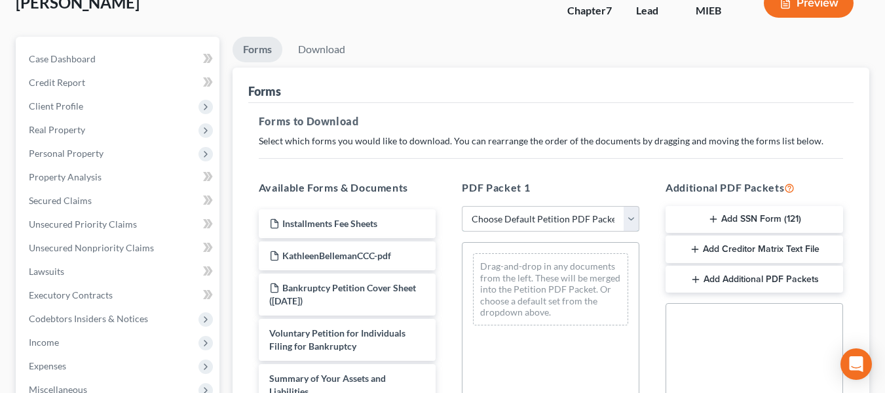
click at [632, 221] on select "Choose Default Petition PDF Packet Complete Bankruptcy Petition (all forms and …" at bounding box center [551, 219] width 178 height 26
select select "0"
click at [462, 206] on select "Choose Default Petition PDF Packet Complete Bankruptcy Petition (all forms and …" at bounding box center [551, 219] width 178 height 26
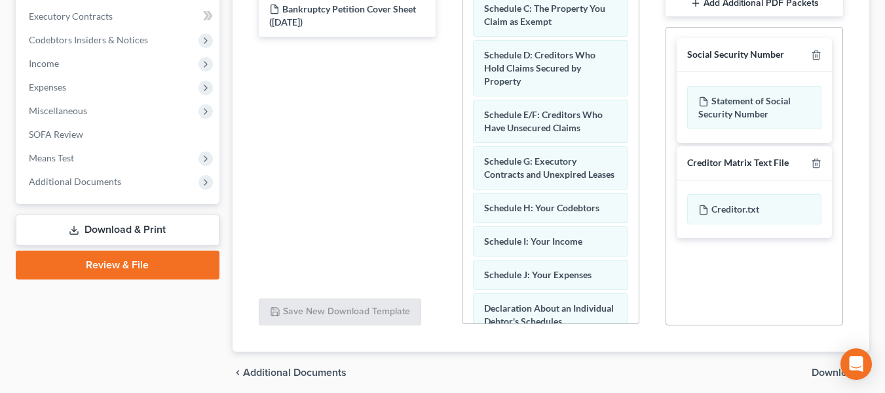
scroll to position [418, 0]
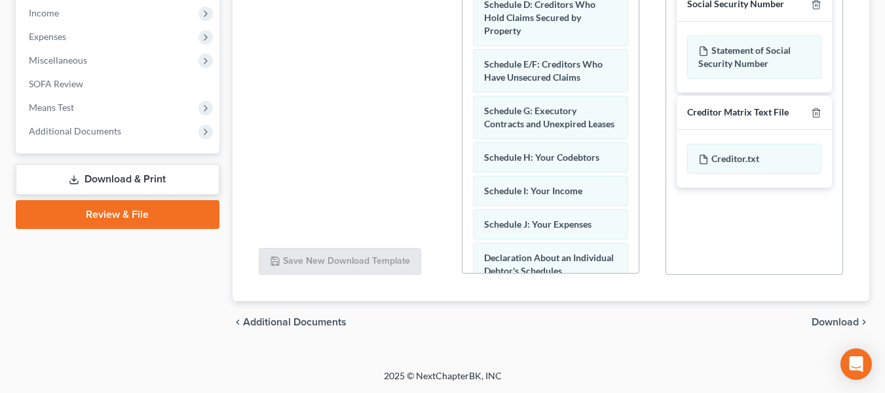
click at [846, 317] on span "Download" at bounding box center [835, 322] width 47 height 10
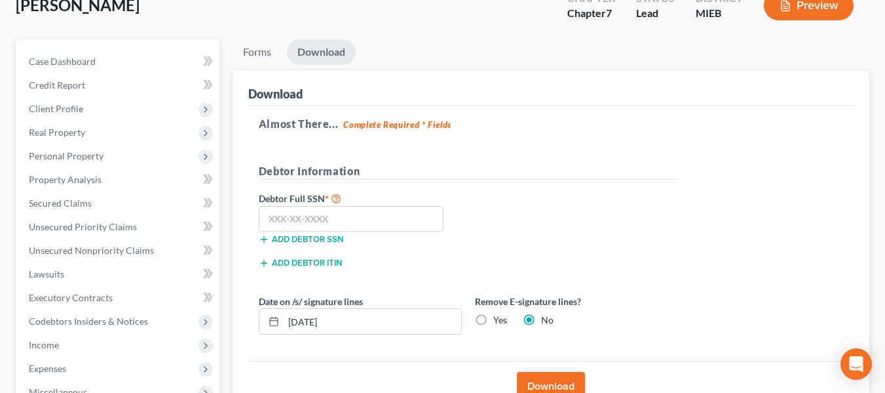
scroll to position [83, 0]
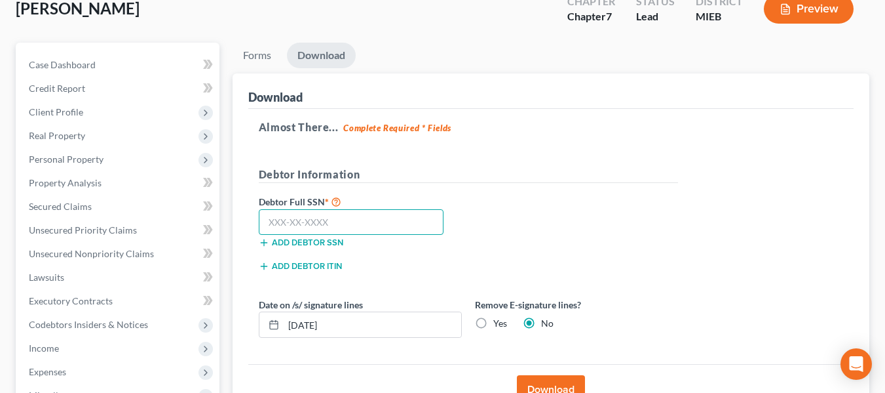
click at [296, 223] on input "text" at bounding box center [351, 222] width 185 height 26
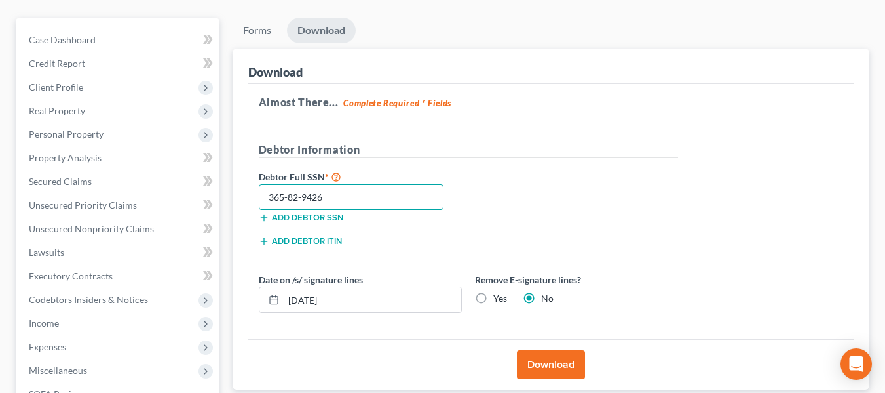
scroll to position [109, 0]
type input "365-82-9426"
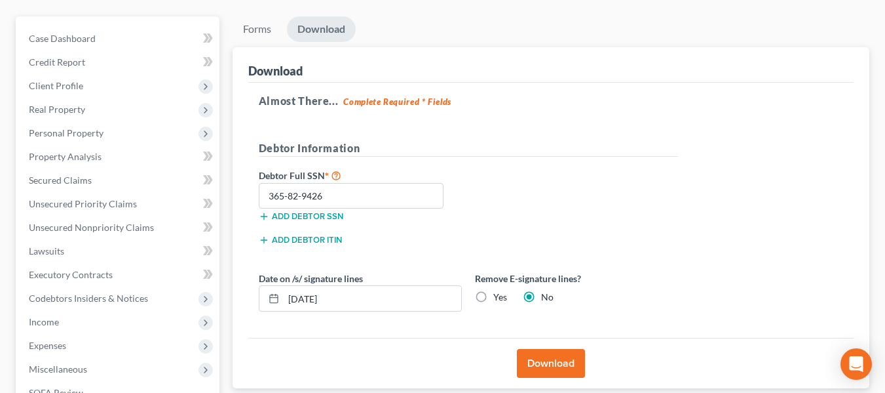
click at [552, 358] on button "Download" at bounding box center [551, 363] width 68 height 29
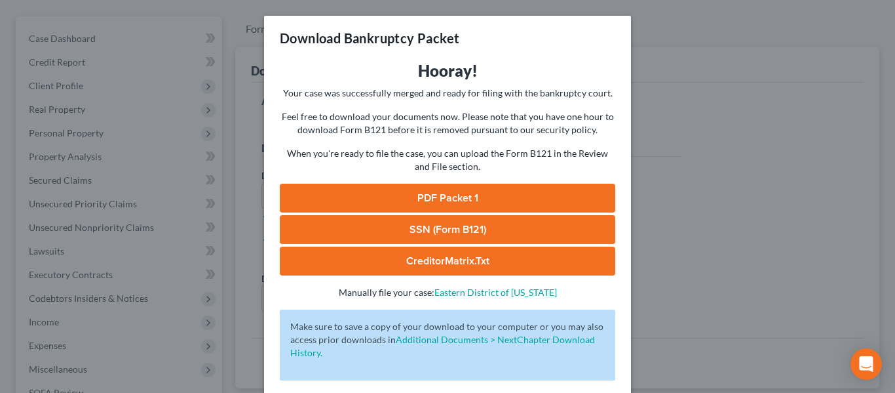
click at [410, 224] on link "SSN (Form B121)" at bounding box center [448, 229] width 336 height 29
click at [720, 132] on div "Download Bankruptcy Packet Hooray! Your case was successfully merged and ready …" at bounding box center [447, 196] width 895 height 393
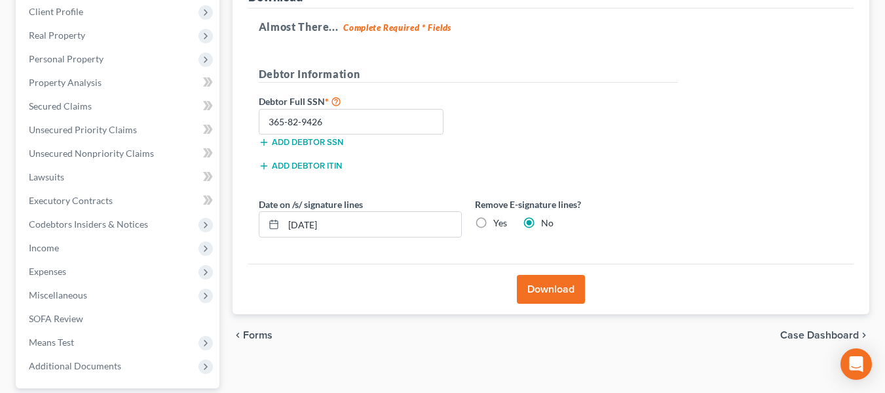
scroll to position [304, 0]
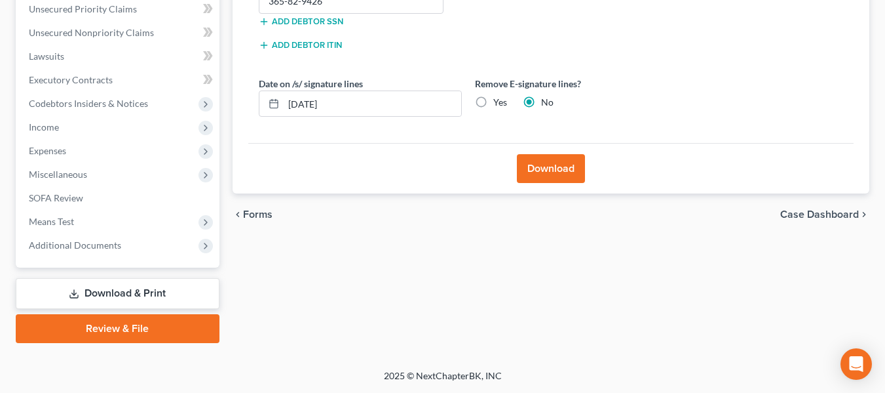
click at [138, 324] on link "Review & File" at bounding box center [118, 328] width 204 height 29
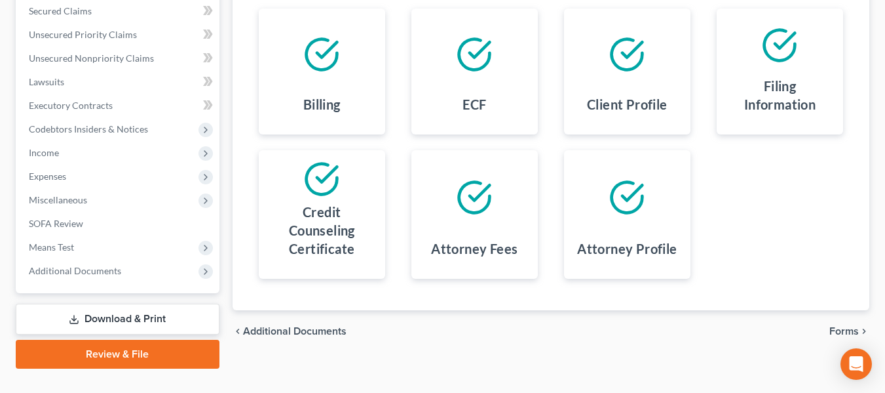
scroll to position [282, 0]
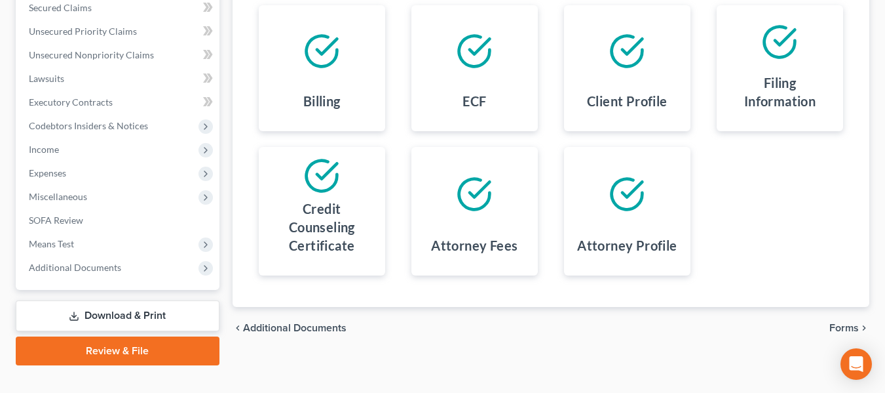
click at [847, 324] on span "Forms" at bounding box center [844, 327] width 29 height 10
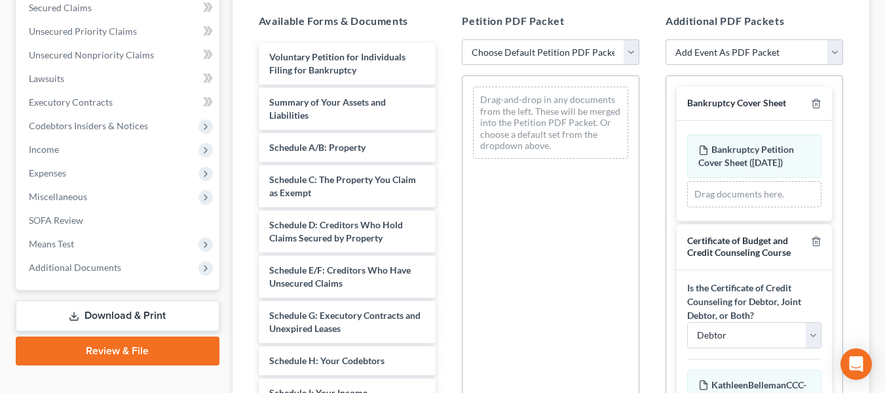
click at [626, 44] on select "Choose Default Petition PDF Packet Emergency Filing (Voluntary Petition and Cre…" at bounding box center [551, 52] width 178 height 26
select select "1"
click at [462, 39] on select "Choose Default Petition PDF Packet Emergency Filing (Voluntary Petition and Cre…" at bounding box center [551, 52] width 178 height 26
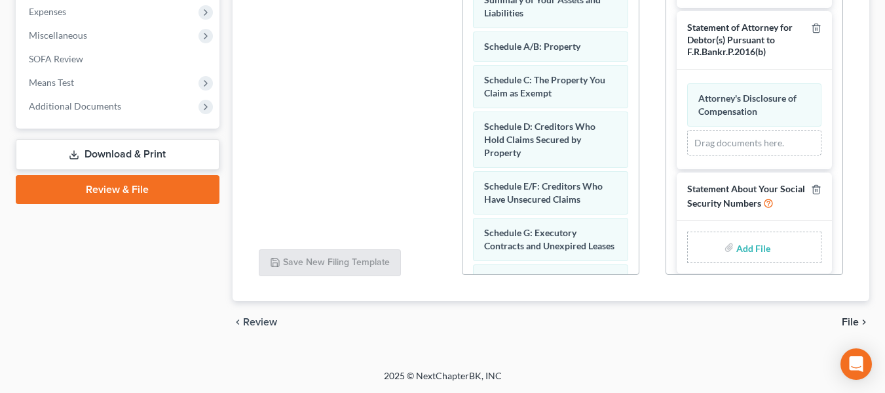
scroll to position [859, 0]
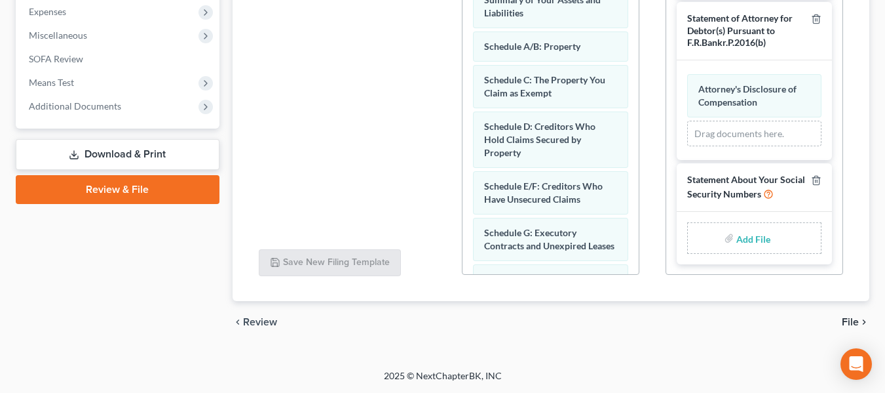
click at [749, 239] on input "file" at bounding box center [752, 238] width 31 height 24
type input "C:\fakepath\KathleenBellemanSSN.pdf"
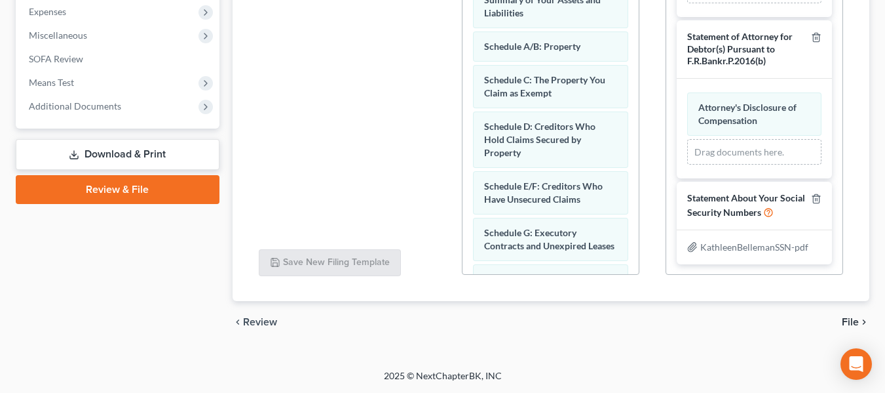
scroll to position [840, 0]
click at [850, 322] on span "File" at bounding box center [850, 322] width 17 height 10
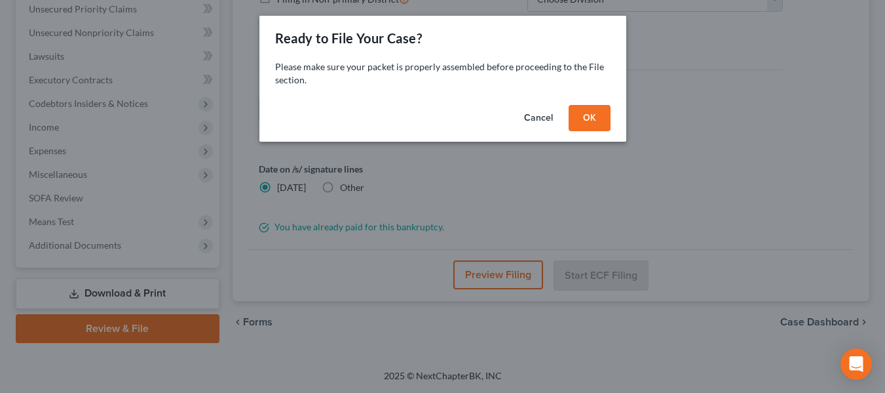
scroll to position [304, 0]
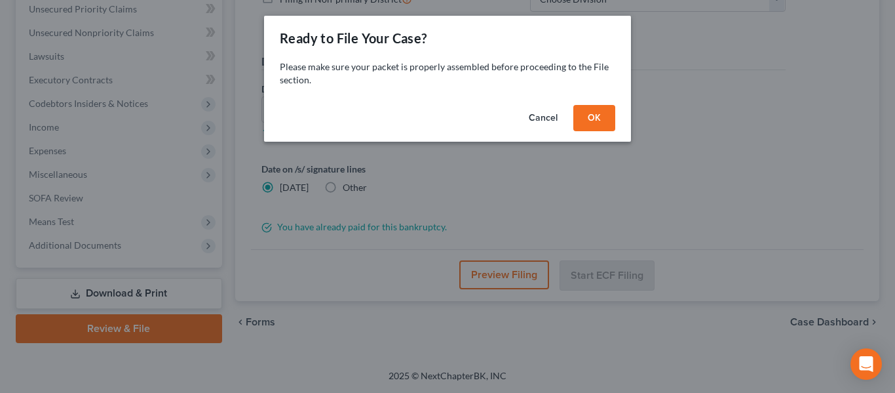
click at [600, 114] on button "OK" at bounding box center [594, 118] width 42 height 26
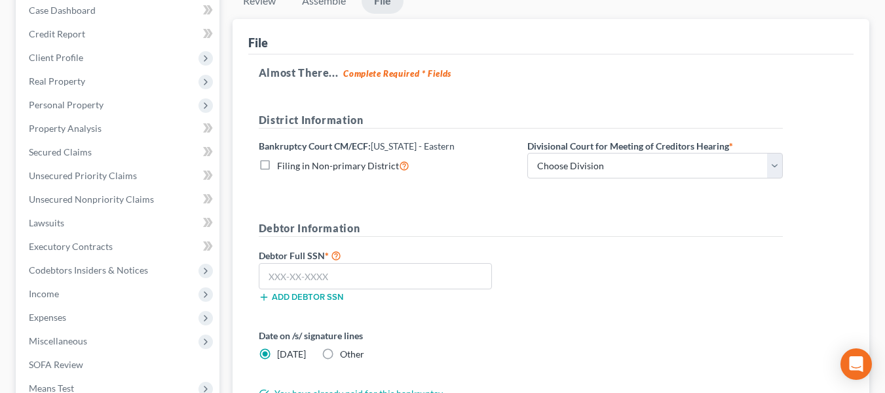
scroll to position [94, 0]
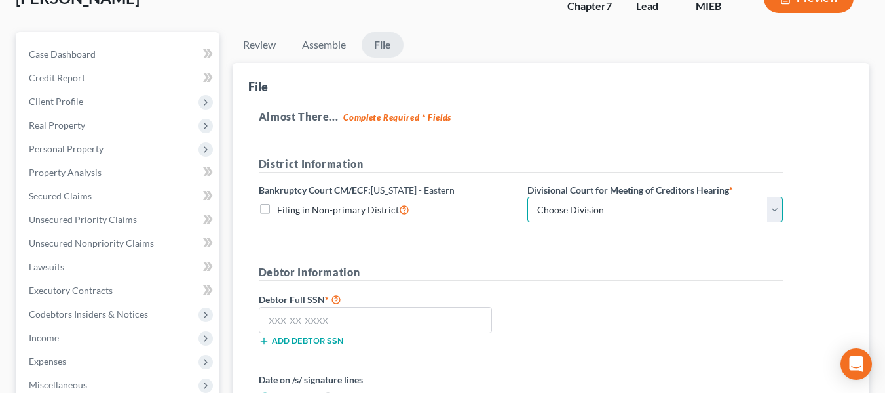
click at [596, 213] on select "Choose Division [GEOGRAPHIC_DATA] [GEOGRAPHIC_DATA] [GEOGRAPHIC_DATA]" at bounding box center [656, 210] width 256 height 26
select select "1"
click at [528, 197] on select "Choose Division [GEOGRAPHIC_DATA] [GEOGRAPHIC_DATA] [GEOGRAPHIC_DATA]" at bounding box center [656, 210] width 256 height 26
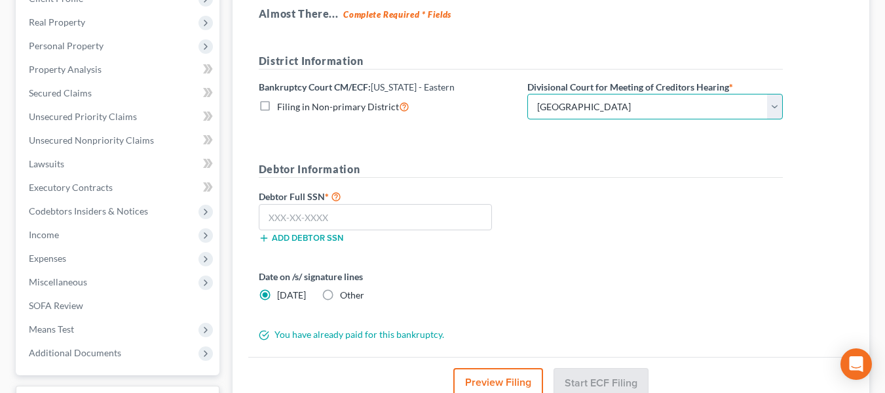
scroll to position [200, 0]
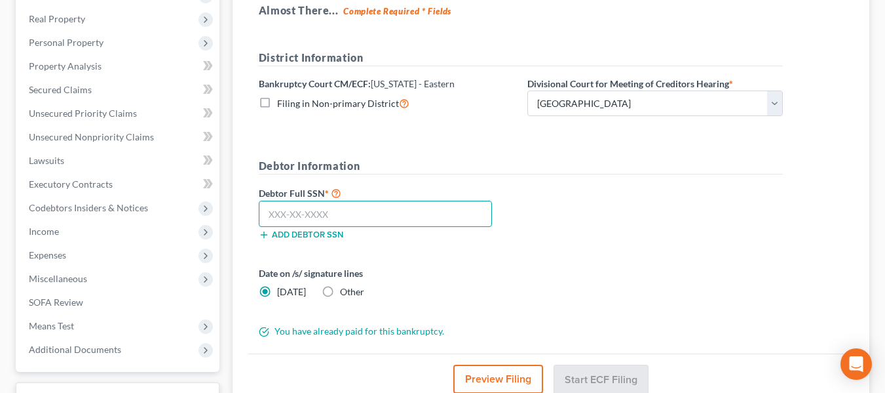
click at [342, 208] on input "text" at bounding box center [375, 214] width 233 height 26
type input "365-82-9426"
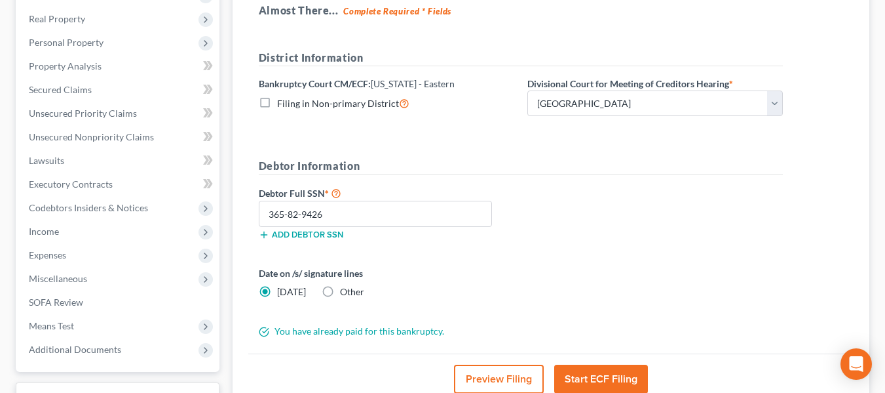
click at [588, 377] on button "Start ECF Filing" at bounding box center [601, 378] width 94 height 29
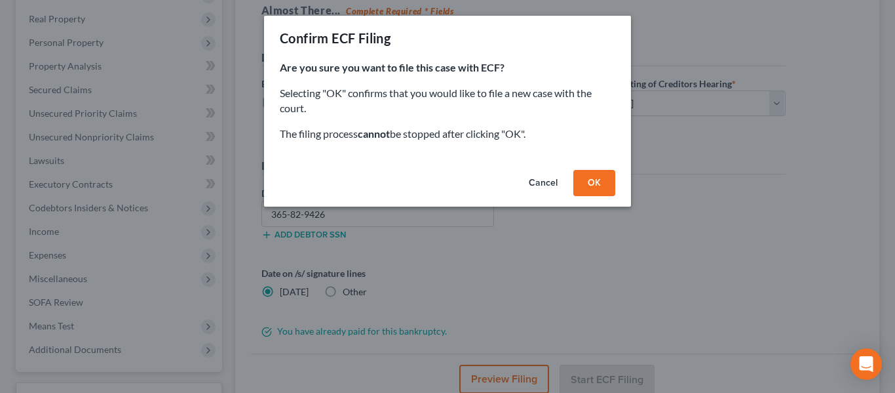
click at [589, 184] on button "OK" at bounding box center [594, 183] width 42 height 26
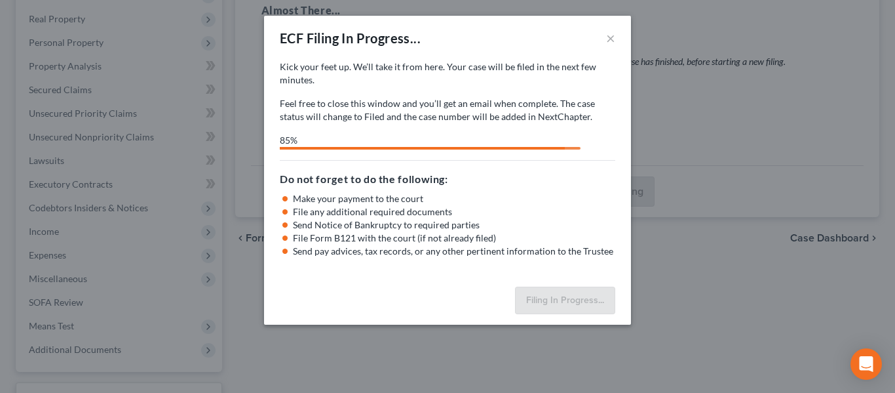
select select "1"
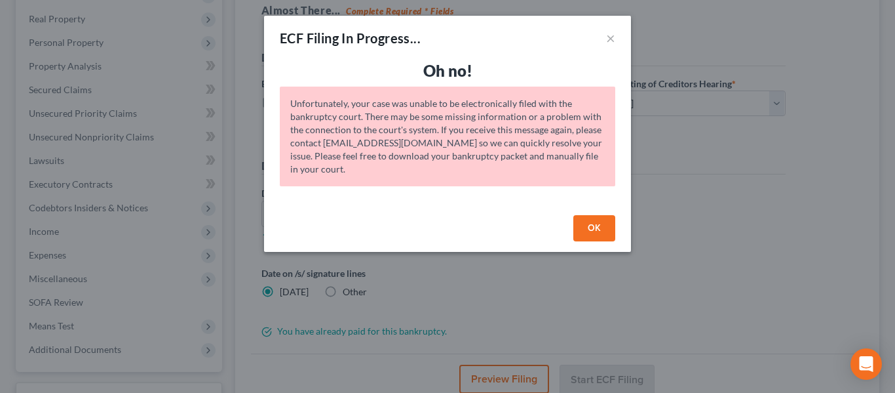
click at [596, 230] on button "OK" at bounding box center [594, 228] width 42 height 26
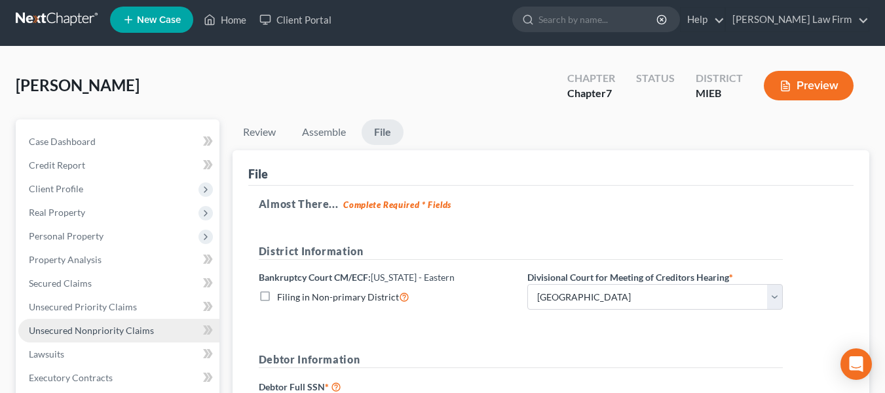
scroll to position [0, 0]
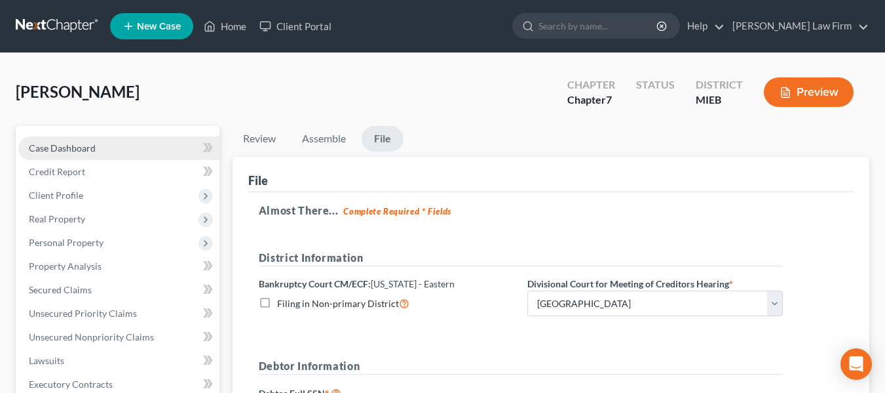
click at [60, 149] on span "Case Dashboard" at bounding box center [62, 147] width 67 height 11
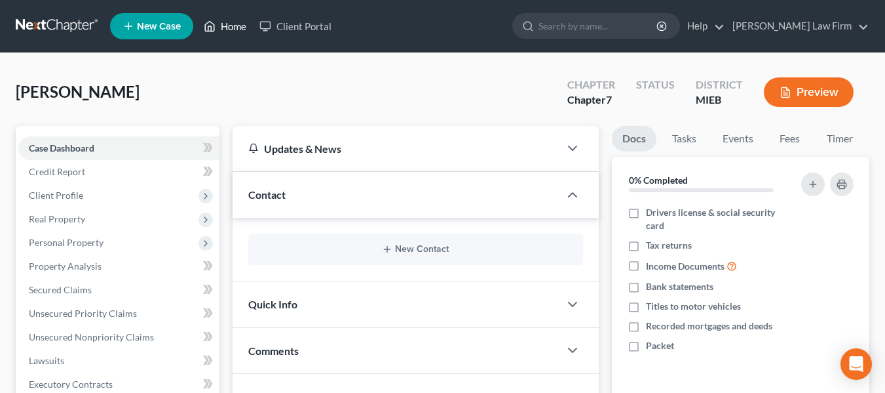
click at [238, 31] on link "Home" at bounding box center [225, 26] width 56 height 24
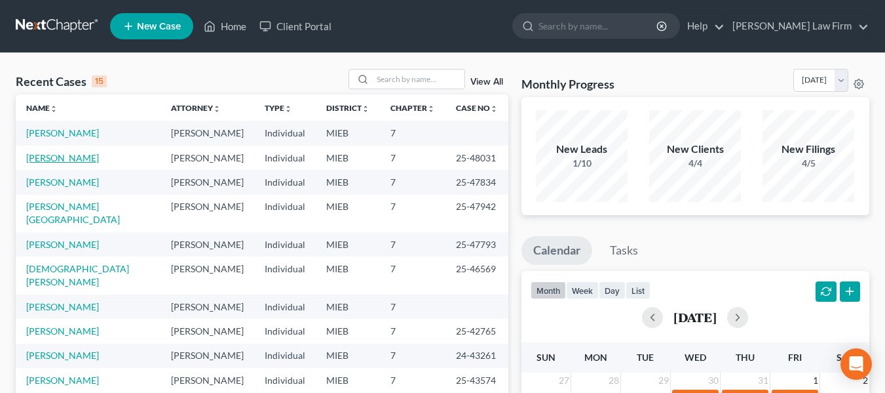
click at [66, 157] on link "[PERSON_NAME]" at bounding box center [62, 157] width 73 height 11
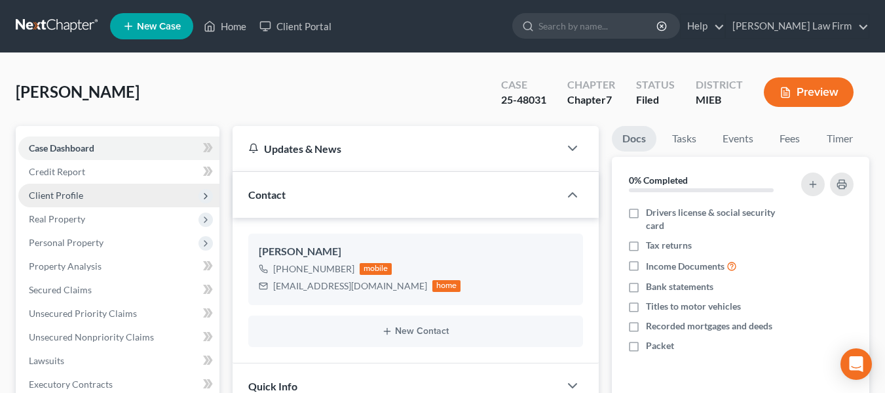
click at [64, 188] on span "Client Profile" at bounding box center [118, 196] width 201 height 24
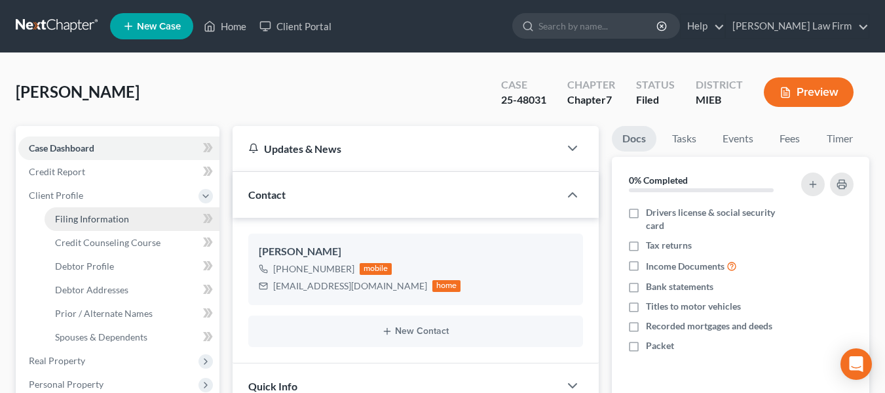
click at [89, 218] on span "Filing Information" at bounding box center [92, 218] width 74 height 11
select select "1"
select select "0"
select select "40"
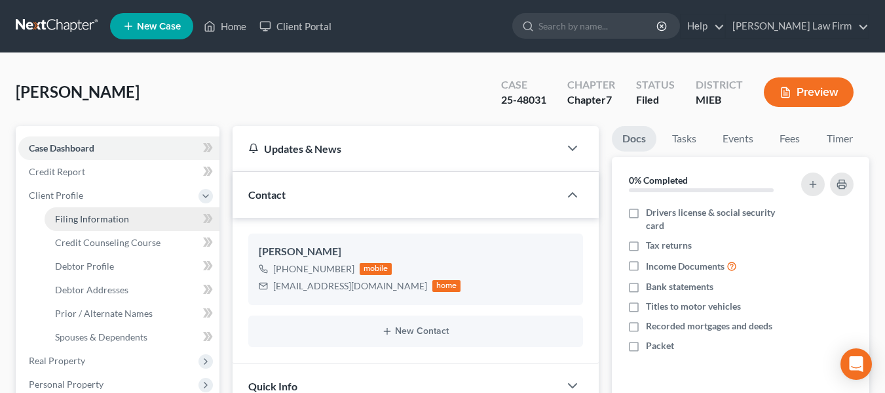
select select "0"
